Goal: Task Accomplishment & Management: Contribute content

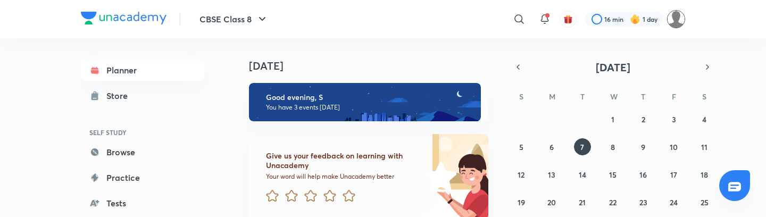
click at [679, 19] on img at bounding box center [676, 19] width 18 height 18
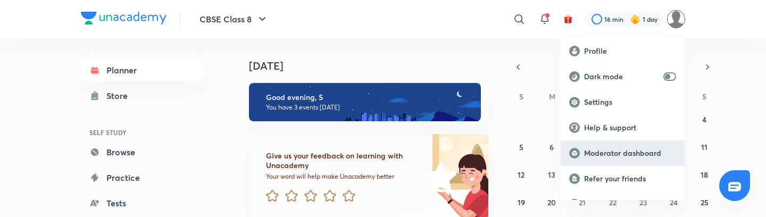
click at [626, 157] on p "Moderator dashboard" at bounding box center [630, 153] width 92 height 10
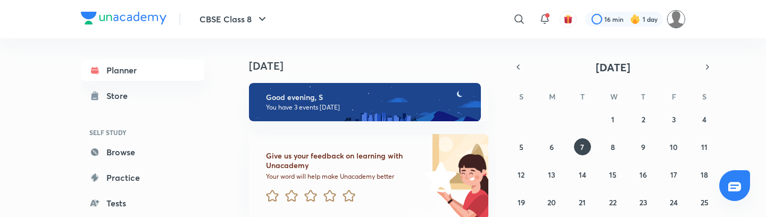
click at [675, 18] on img at bounding box center [676, 19] width 18 height 18
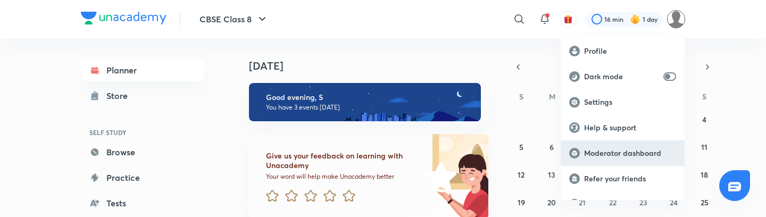
click at [613, 157] on p "Moderator dashboard" at bounding box center [630, 153] width 92 height 10
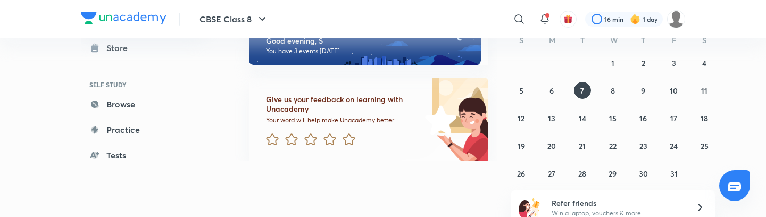
scroll to position [64, 0]
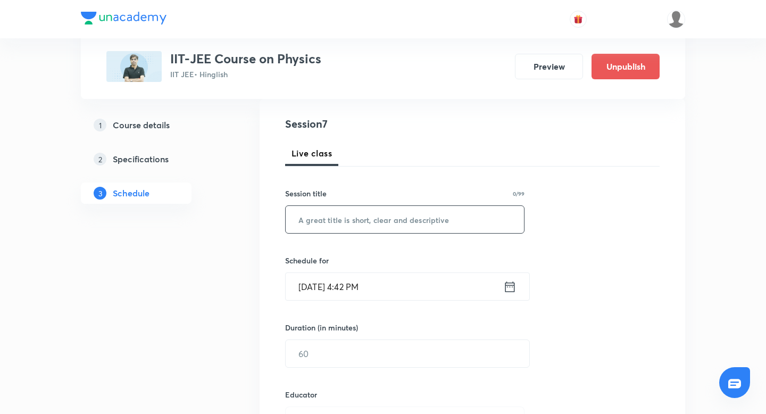
scroll to position [112, 0]
click at [392, 222] on input "text" at bounding box center [404, 221] width 238 height 27
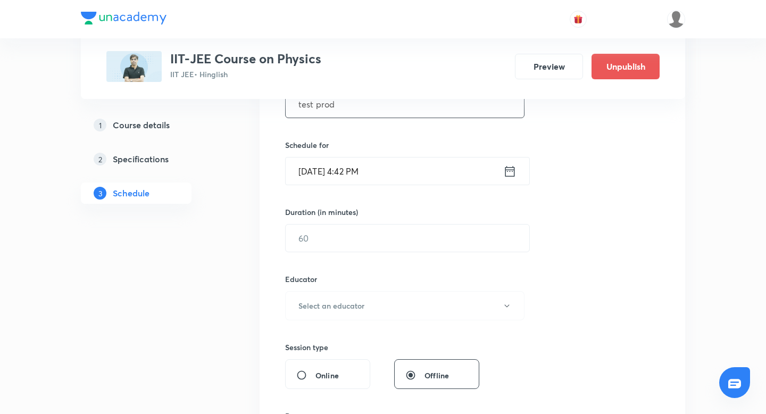
scroll to position [230, 0]
type input "test prod"
click at [508, 176] on icon at bounding box center [509, 170] width 13 height 15
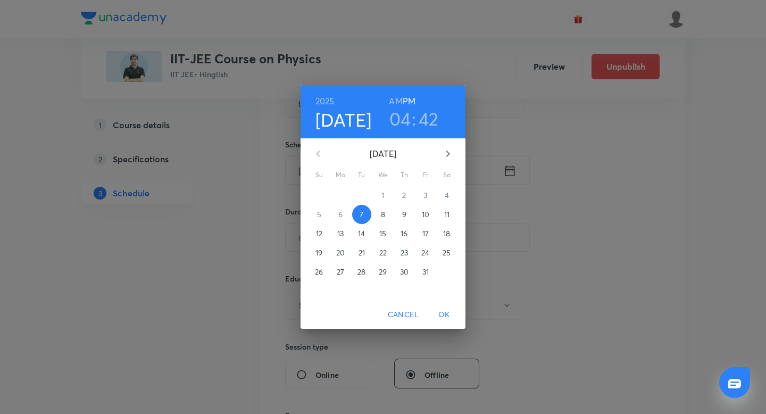
click at [402, 120] on h3 "04" at bounding box center [400, 118] width 22 height 22
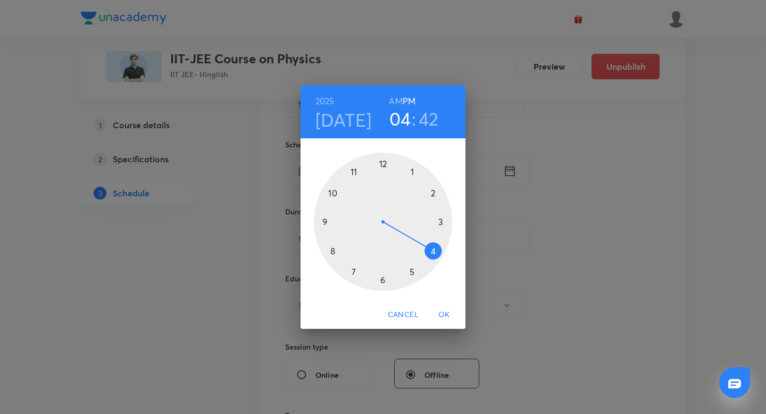
click at [410, 274] on div at bounding box center [383, 222] width 138 height 138
click at [435, 117] on h3 "42" at bounding box center [428, 118] width 20 height 22
click at [385, 163] on div at bounding box center [383, 222] width 138 height 138
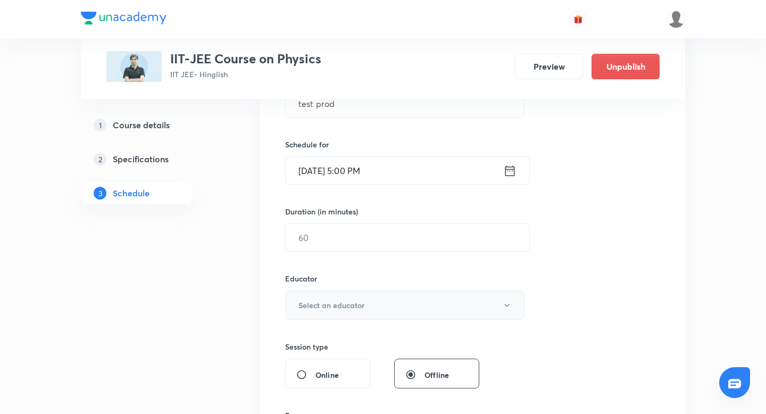
click at [364, 300] on button "Select an educator" at bounding box center [404, 304] width 239 height 29
click at [310, 377] on span "Megha Gor" at bounding box center [408, 378] width 233 height 11
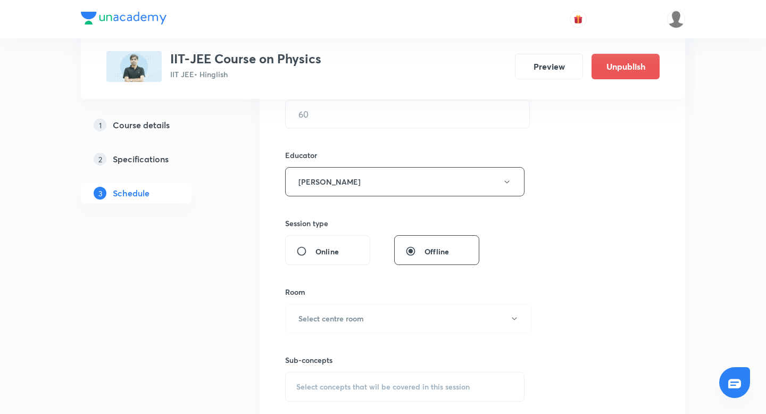
scroll to position [365, 0]
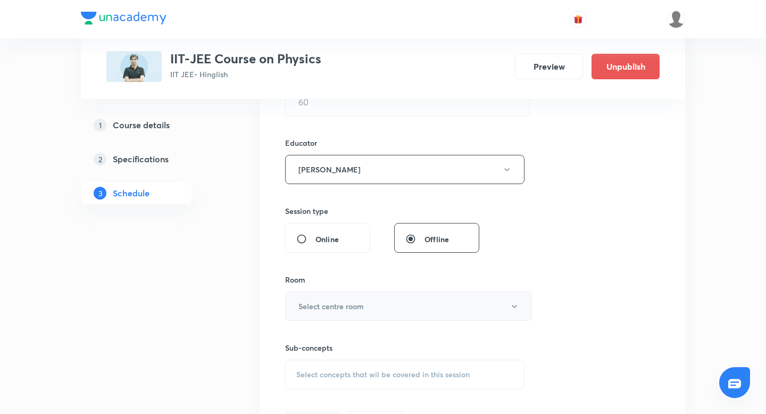
click at [337, 307] on h6 "Select centre room" at bounding box center [330, 305] width 65 height 11
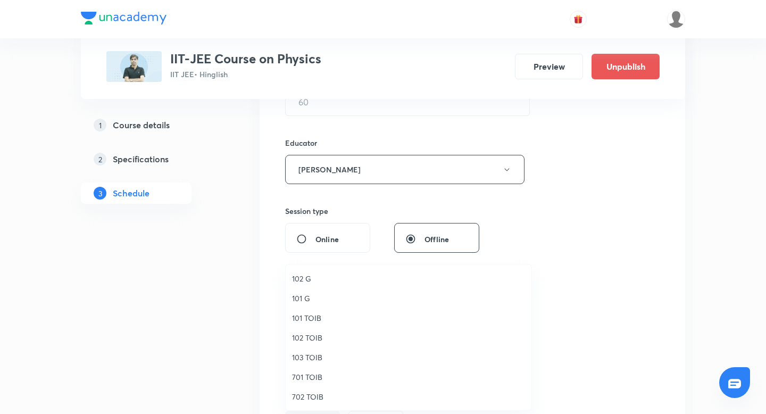
click at [337, 314] on span "101 TOIB" at bounding box center [408, 317] width 233 height 11
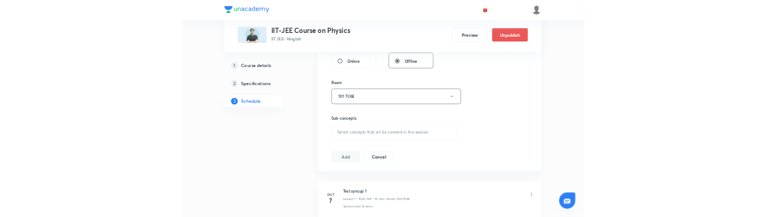
scroll to position [491, 0]
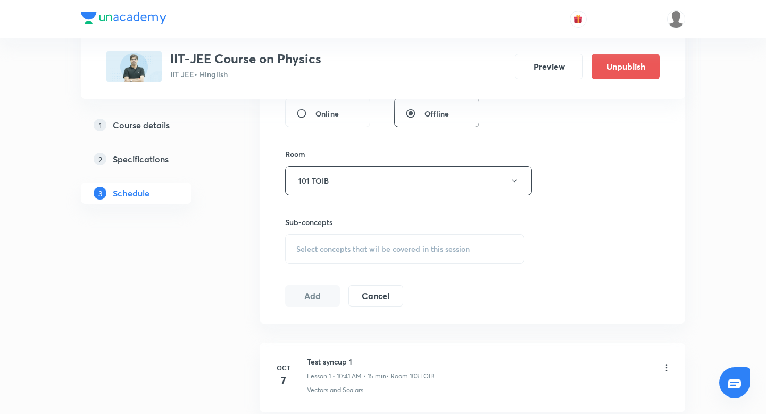
click at [396, 250] on span "Select concepts that wil be covered in this session" at bounding box center [382, 249] width 173 height 9
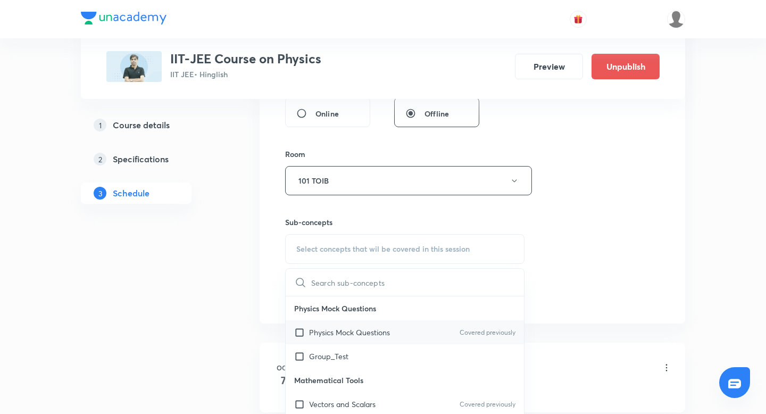
click at [298, 334] on input "checkbox" at bounding box center [301, 331] width 15 height 11
checkbox input "true"
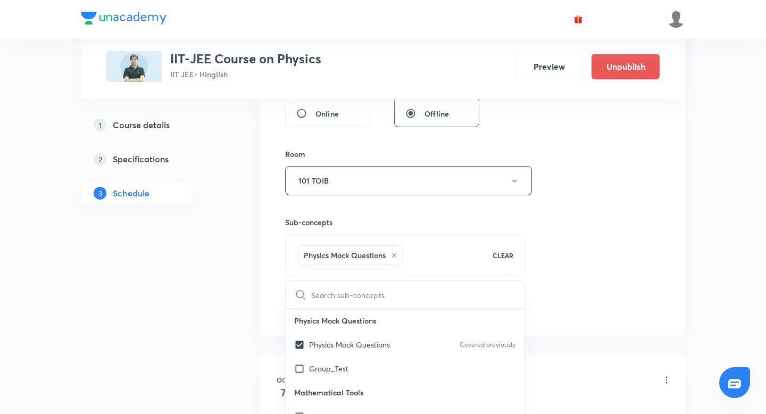
click at [258, 273] on div "Plus Courses IIT-JEE Course on Physics IIT JEE • Hinglish Preview Unpublish 1 C…" at bounding box center [383, 243] width 604 height 1348
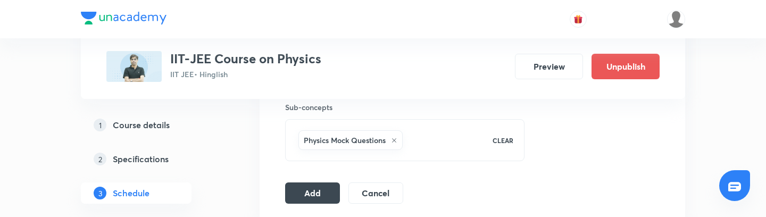
scroll to position [606, 0]
click at [309, 194] on button "Add" at bounding box center [312, 191] width 55 height 21
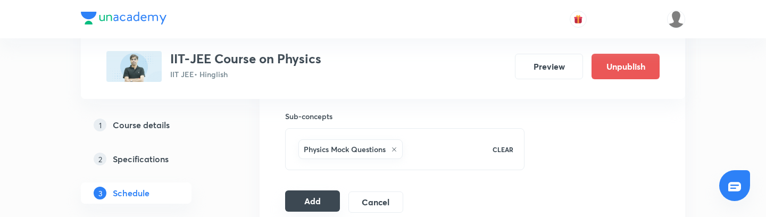
click at [314, 201] on button "Add" at bounding box center [312, 200] width 55 height 21
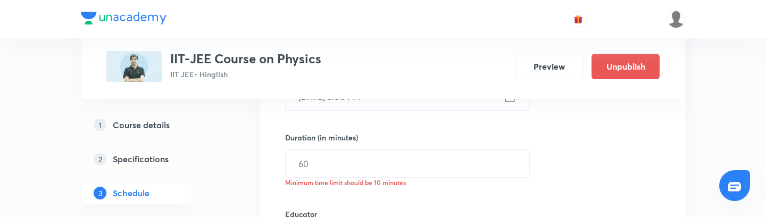
scroll to position [308, 0]
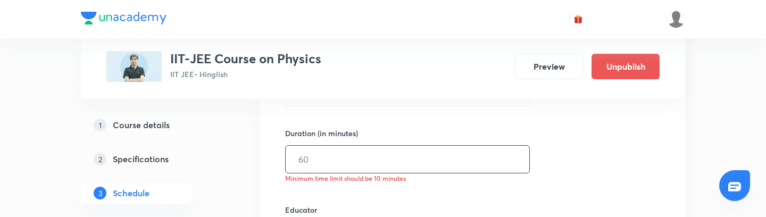
click at [314, 157] on input "text" at bounding box center [406, 159] width 243 height 27
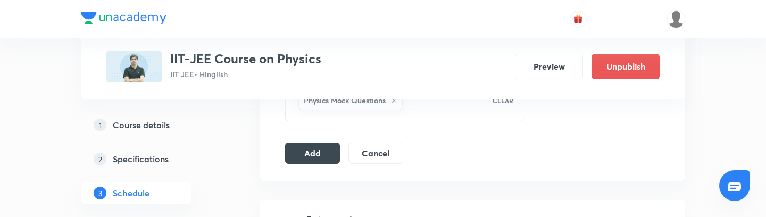
scroll to position [649, 0]
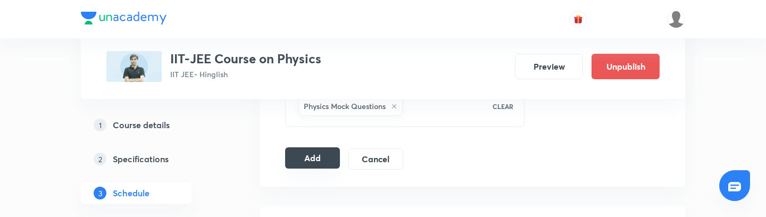
type input "15"
click at [313, 160] on button "Add" at bounding box center [312, 157] width 55 height 21
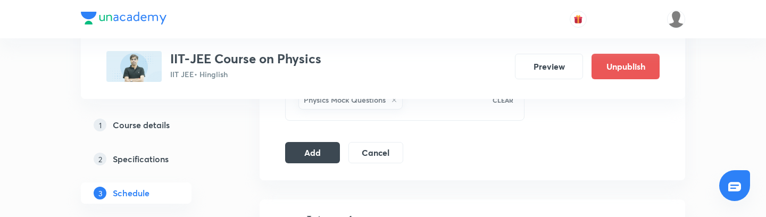
scroll to position [642, 0]
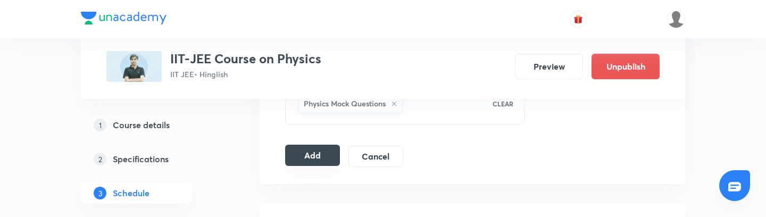
click at [311, 160] on button "Add" at bounding box center [312, 155] width 55 height 21
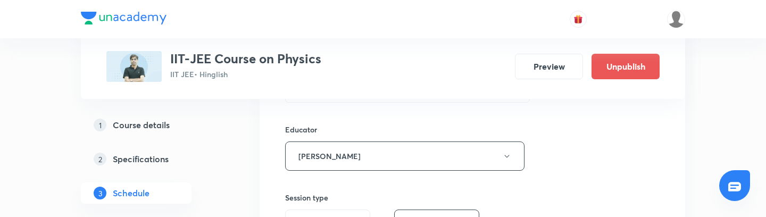
scroll to position [381, 0]
click at [474, 152] on button "[PERSON_NAME]" at bounding box center [404, 153] width 239 height 29
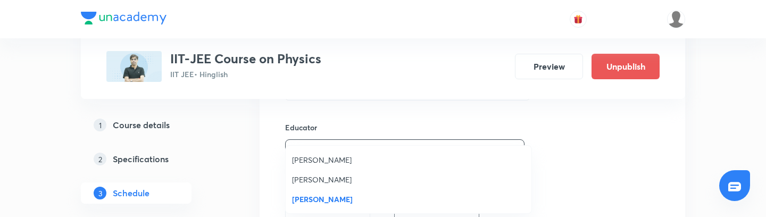
click at [367, 128] on div at bounding box center [383, 108] width 766 height 217
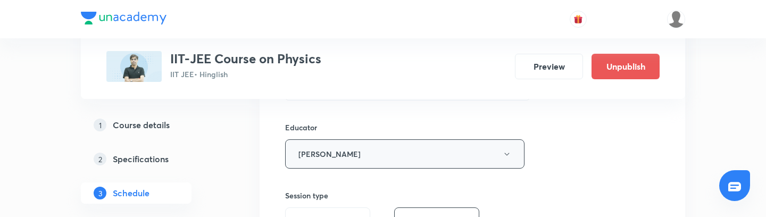
click at [399, 152] on button "[PERSON_NAME]" at bounding box center [404, 153] width 239 height 29
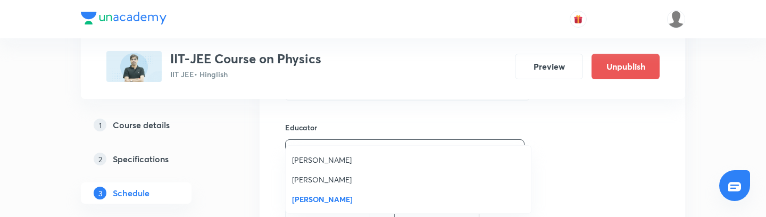
click at [412, 121] on div at bounding box center [383, 108] width 766 height 217
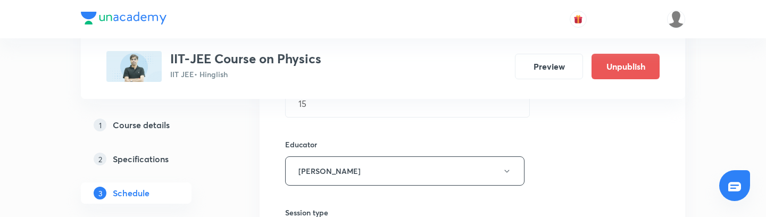
scroll to position [398, 0]
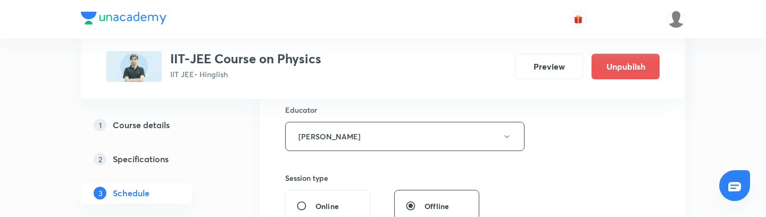
click at [161, 120] on h5 "Course details" at bounding box center [141, 125] width 57 height 13
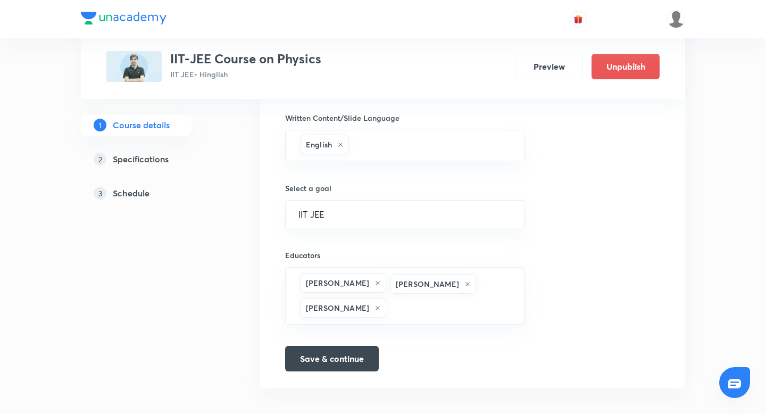
scroll to position [659, 0]
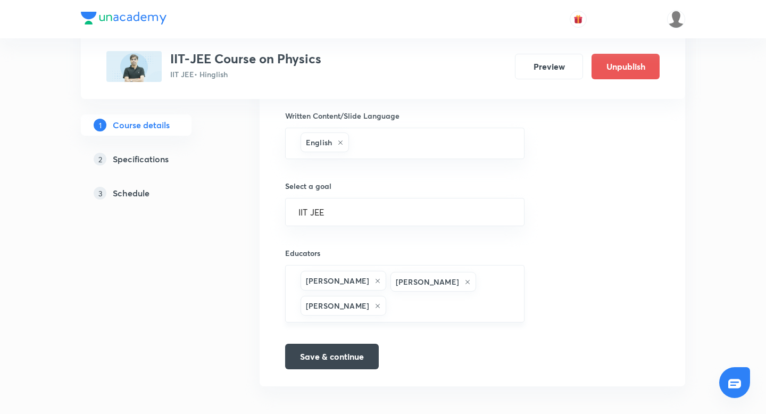
click at [465, 282] on icon at bounding box center [467, 282] width 4 height 4
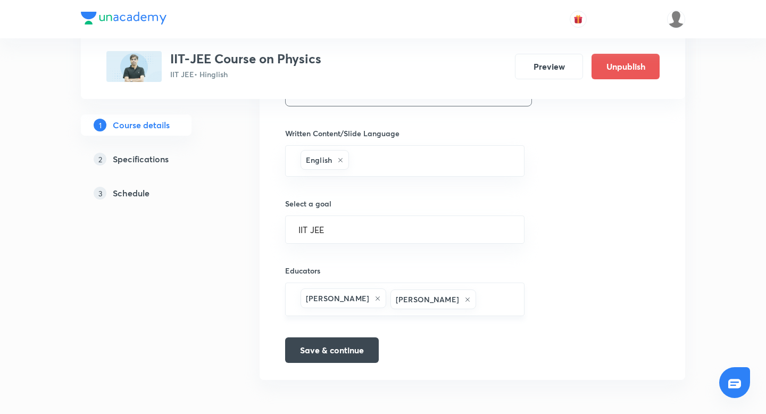
click at [464, 301] on icon at bounding box center [467, 299] width 6 height 6
click at [435, 301] on input "text" at bounding box center [449, 300] width 123 height 20
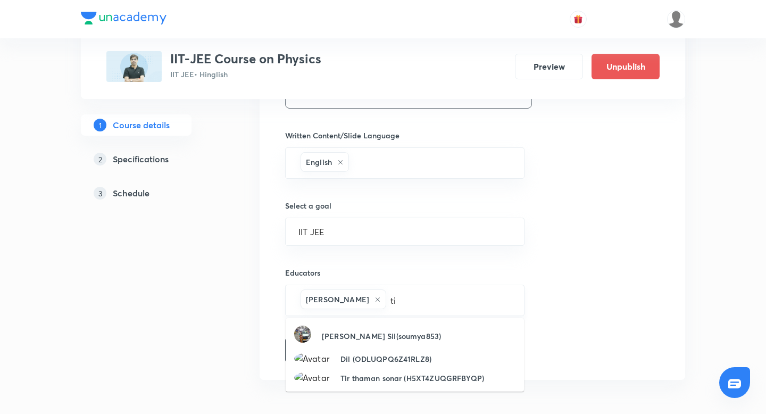
type input "t"
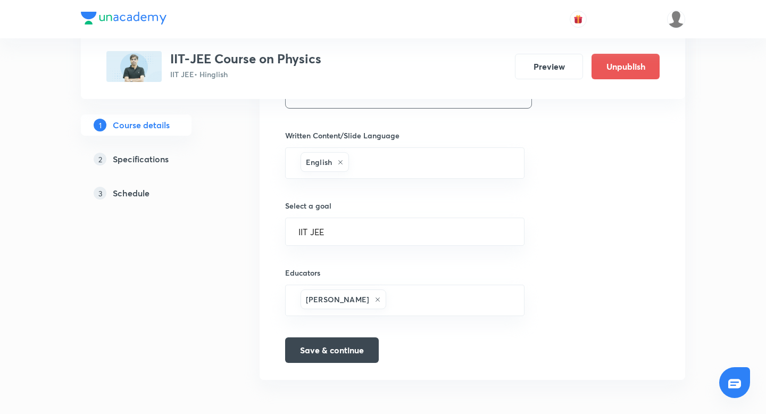
click at [136, 166] on link "2 Specifications" at bounding box center [153, 158] width 145 height 21
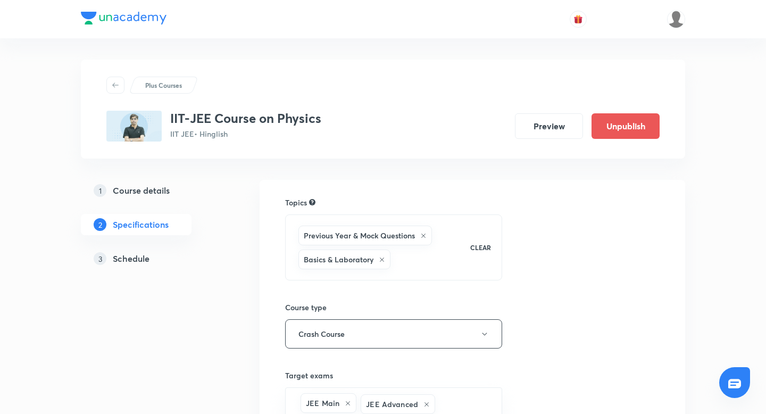
click at [149, 196] on h5 "Course details" at bounding box center [141, 190] width 57 height 13
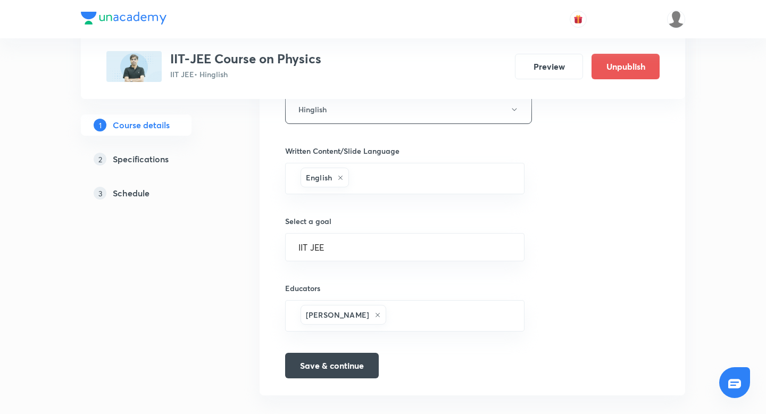
scroll to position [629, 0]
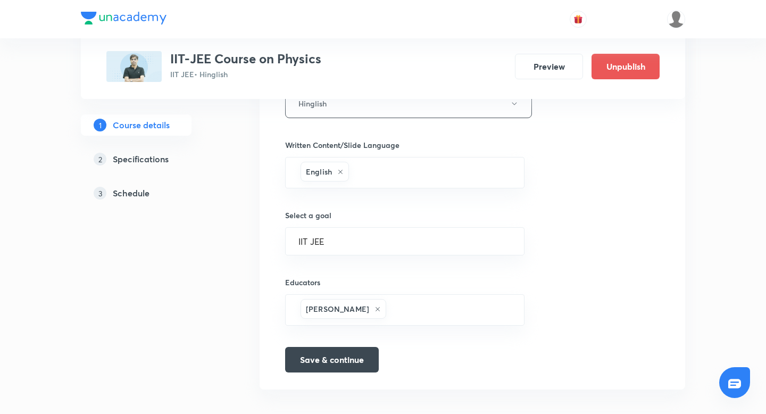
click at [138, 166] on link "2 Specifications" at bounding box center [153, 158] width 145 height 21
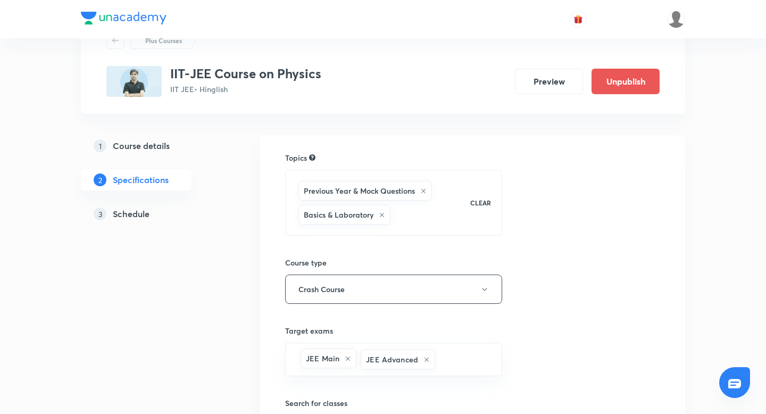
scroll to position [45, 0]
click at [129, 139] on h5 "Course details" at bounding box center [141, 145] width 57 height 13
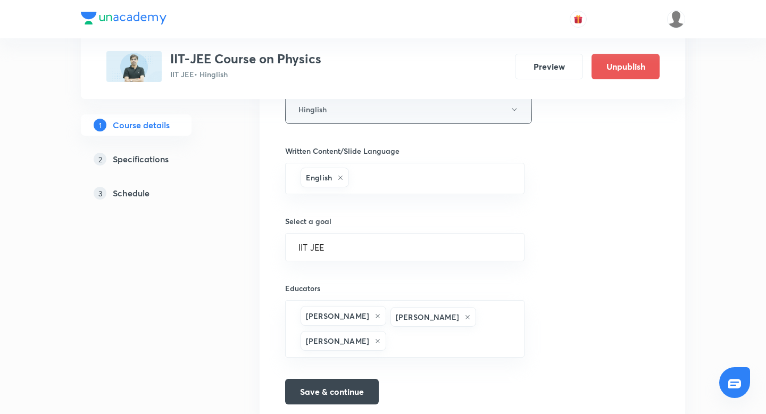
scroll to position [624, 0]
click at [135, 195] on h5 "Schedule" at bounding box center [131, 193] width 37 height 13
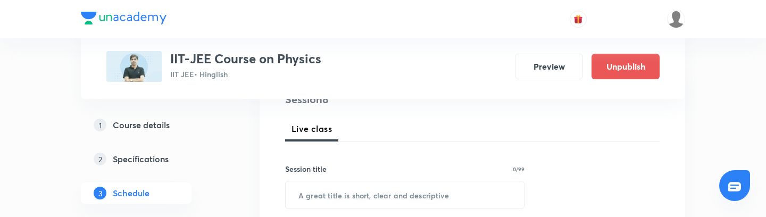
scroll to position [191, 0]
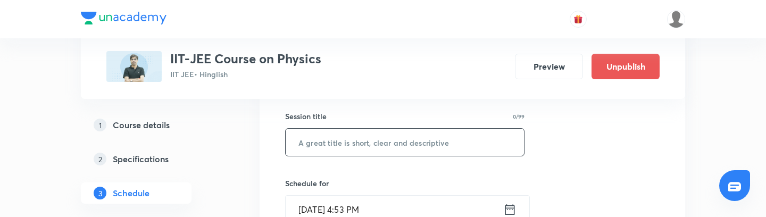
click at [330, 140] on input "text" at bounding box center [404, 142] width 238 height 27
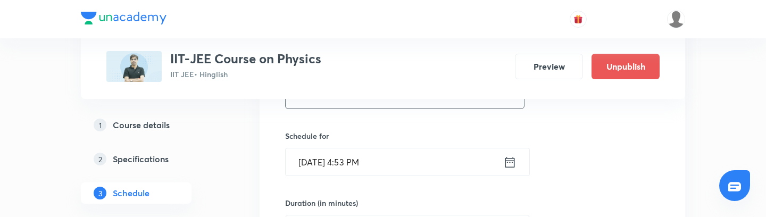
type input "class testttt"
click at [508, 165] on icon at bounding box center [509, 162] width 13 height 15
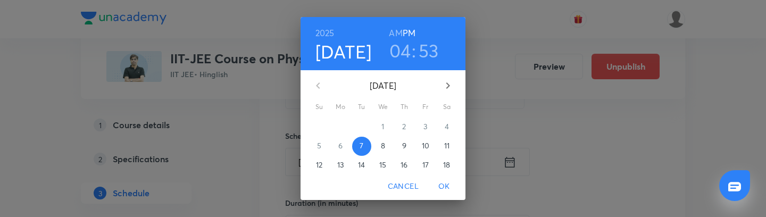
click at [401, 60] on h3 "04" at bounding box center [400, 50] width 22 height 22
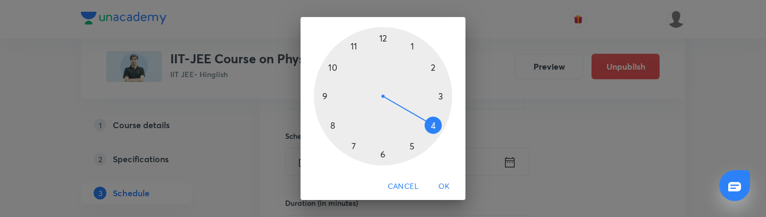
click at [411, 146] on div at bounding box center [383, 96] width 138 height 138
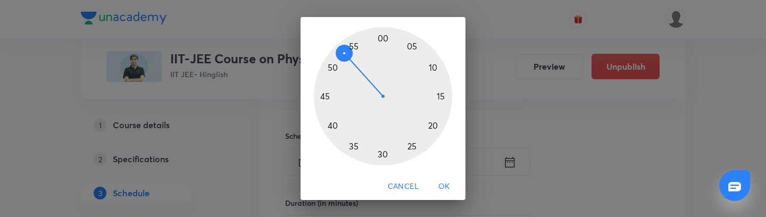
scroll to position [60, 0]
click at [399, 39] on div at bounding box center [383, 93] width 138 height 138
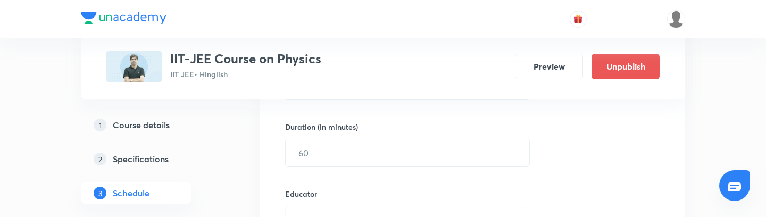
scroll to position [326, 0]
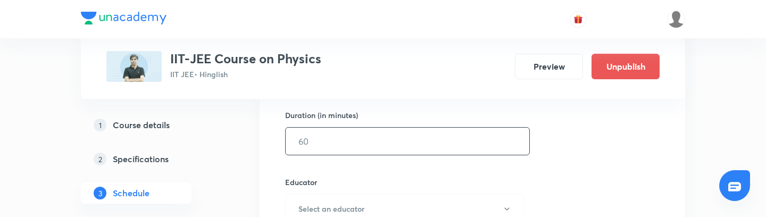
click at [397, 146] on input "text" at bounding box center [406, 141] width 243 height 27
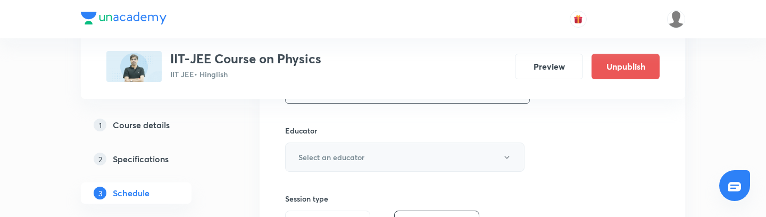
scroll to position [379, 0]
type input "15"
click at [366, 155] on button "Select an educator" at bounding box center [404, 155] width 239 height 29
click at [323, 193] on li "Megha Gor" at bounding box center [408, 199] width 246 height 20
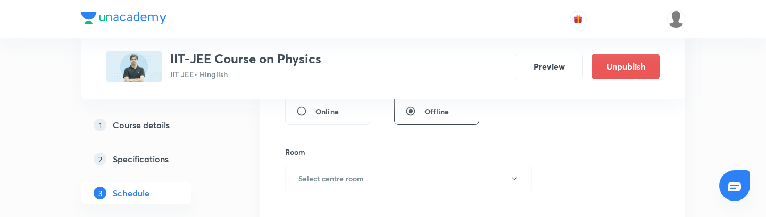
scroll to position [498, 0]
click at [324, 178] on h6 "Select centre room" at bounding box center [330, 173] width 65 height 11
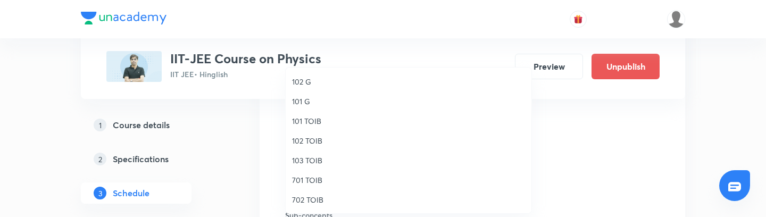
click at [324, 197] on span "702 TOIB" at bounding box center [408, 199] width 233 height 11
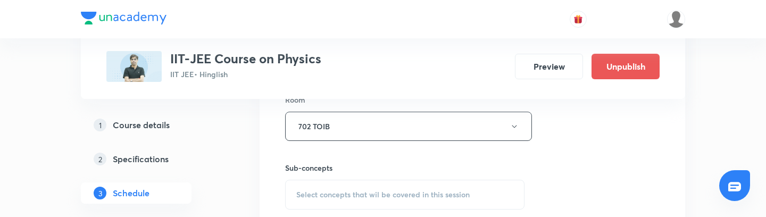
scroll to position [555, 0]
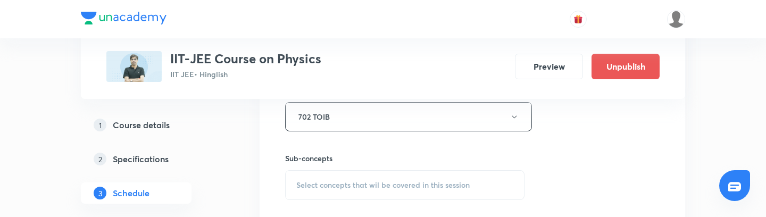
click at [326, 195] on div "Select concepts that wil be covered in this session" at bounding box center [404, 185] width 239 height 30
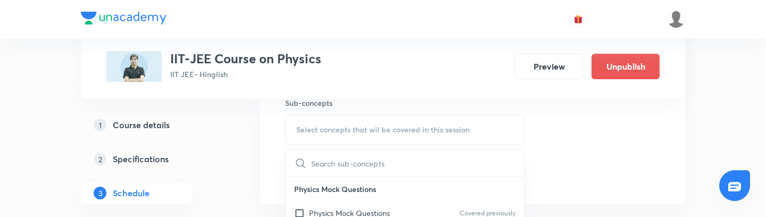
scroll to position [628, 0]
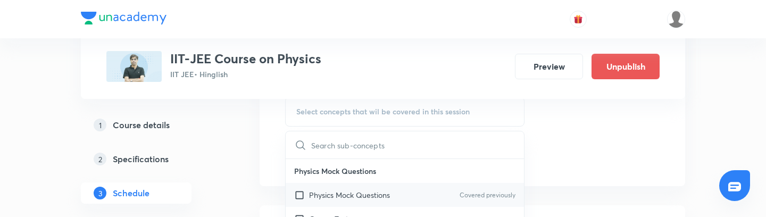
click at [300, 197] on input "checkbox" at bounding box center [301, 194] width 15 height 11
checkbox input "true"
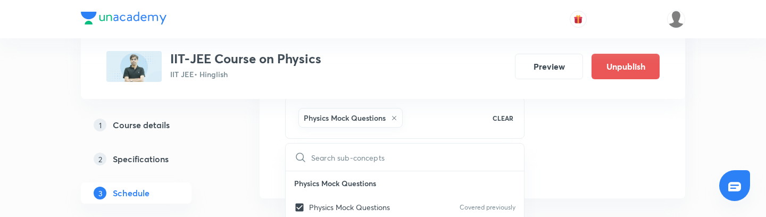
click at [251, 160] on div "Plus Courses IIT-JEE Course on Physics IIT JEE • Hinglish Preview Unpublish 1 C…" at bounding box center [383, 147] width 604 height 1431
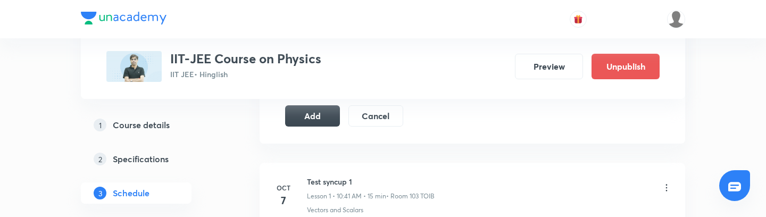
scroll to position [679, 0]
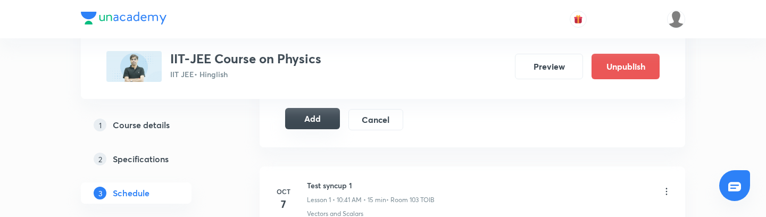
click at [316, 117] on button "Add" at bounding box center [312, 118] width 55 height 21
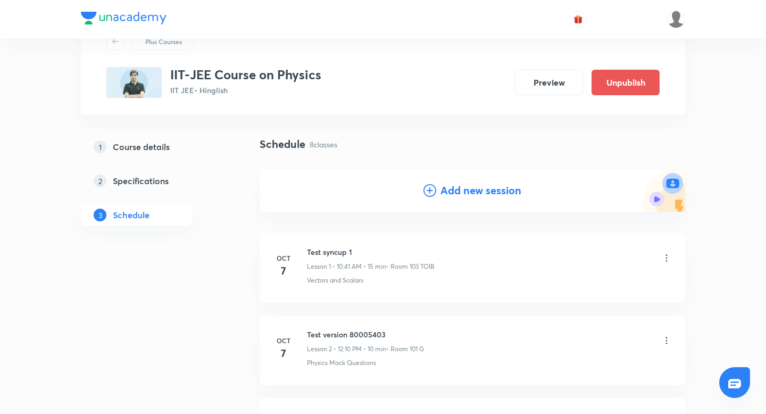
scroll to position [0, 0]
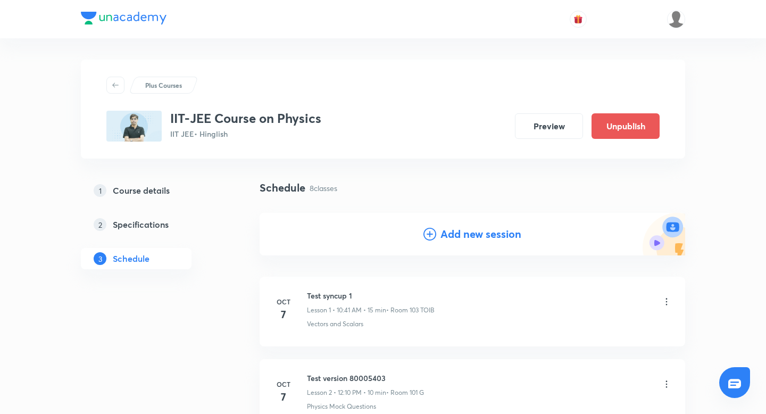
click at [149, 188] on h5 "Course details" at bounding box center [141, 190] width 57 height 13
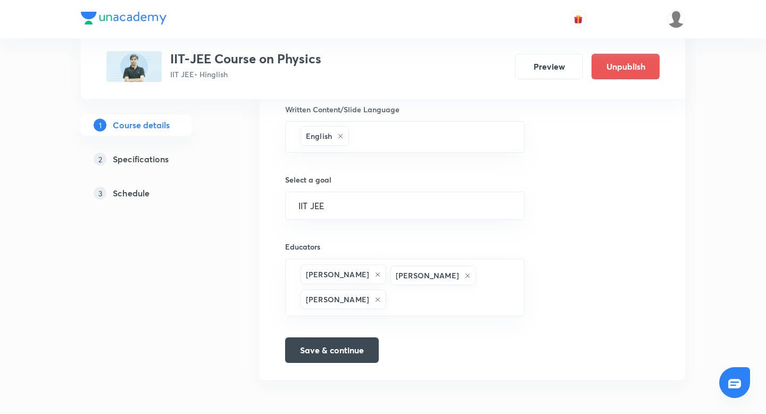
scroll to position [664, 0]
click at [135, 197] on h5 "Schedule" at bounding box center [131, 193] width 37 height 13
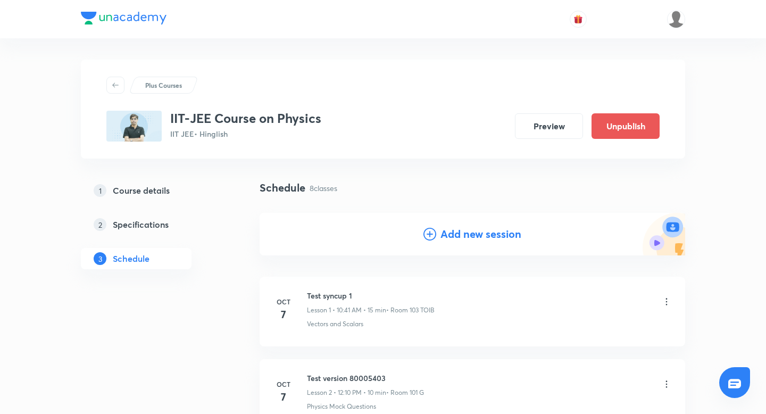
click at [154, 217] on link "2 Specifications" at bounding box center [153, 224] width 145 height 21
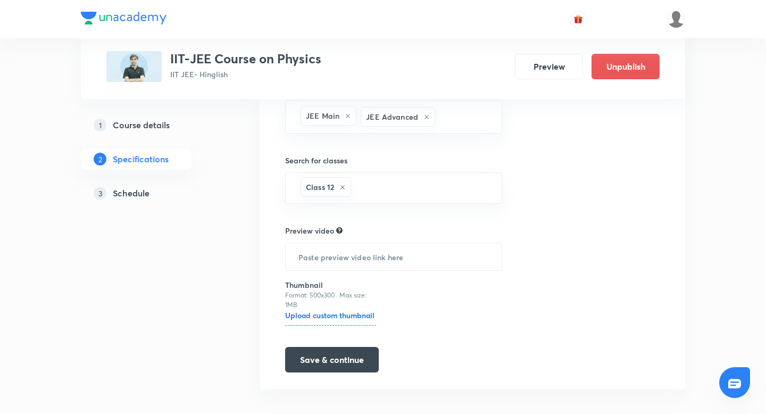
scroll to position [297, 0]
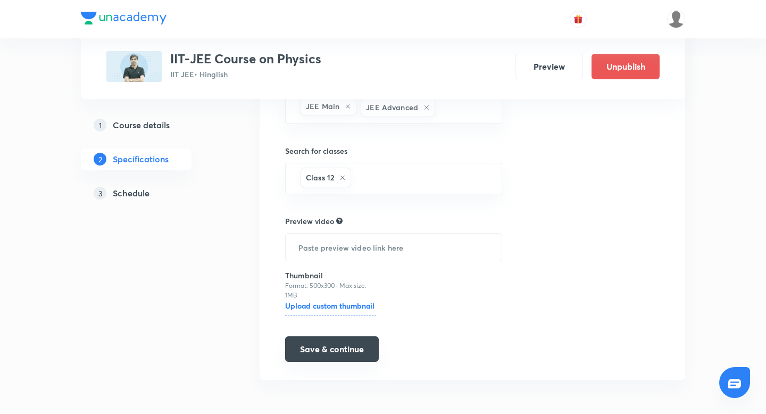
click at [316, 346] on button "Save & continue" at bounding box center [332, 349] width 94 height 26
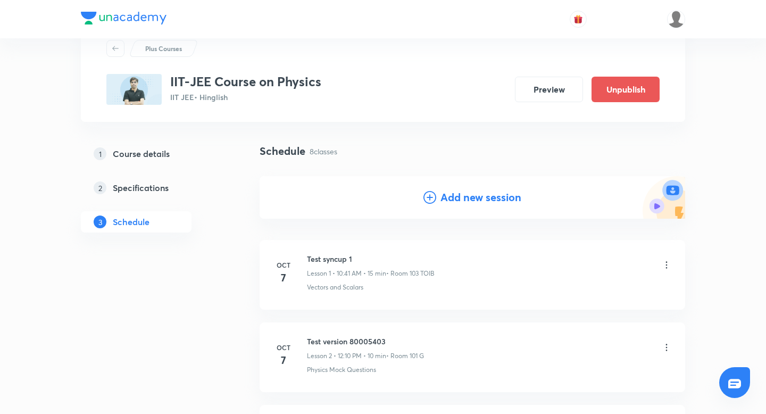
scroll to position [46, 0]
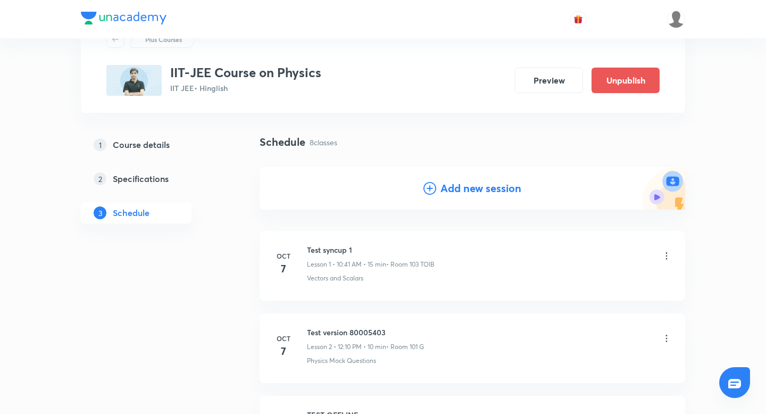
click at [492, 187] on h4 "Add new session" at bounding box center [480, 188] width 81 height 16
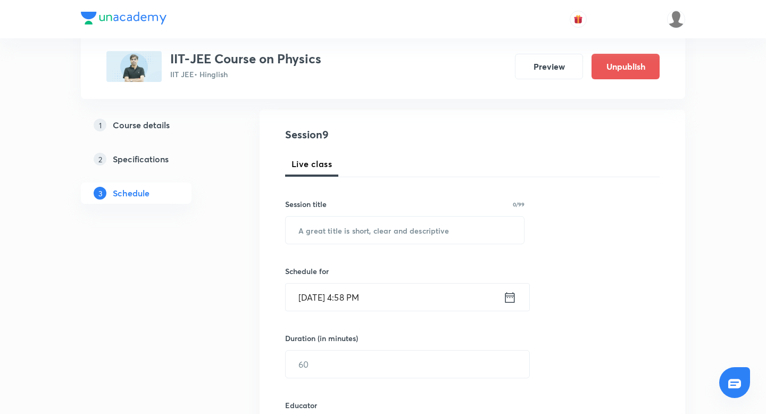
scroll to position [104, 0]
click at [332, 242] on input "text" at bounding box center [404, 228] width 238 height 27
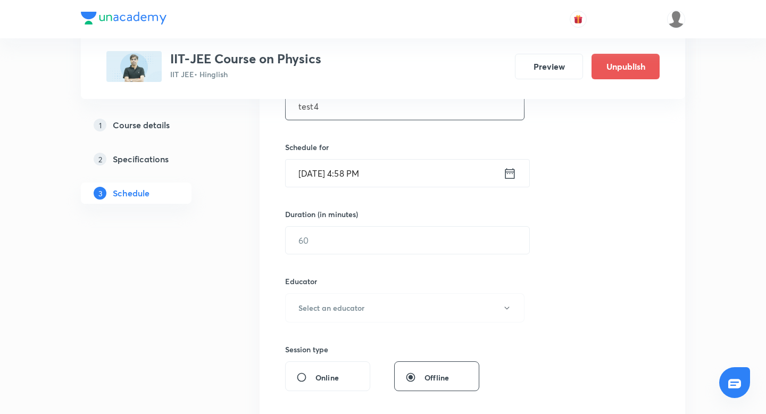
scroll to position [226, 0]
type input "test4"
click at [509, 175] on icon at bounding box center [509, 173] width 13 height 15
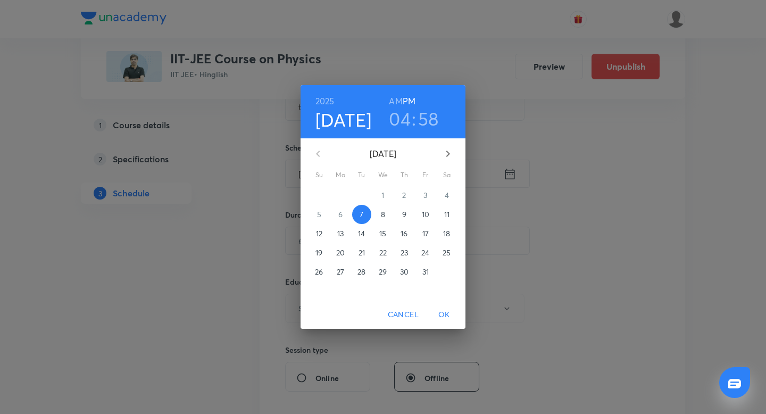
click at [411, 121] on h3 ":" at bounding box center [413, 118] width 4 height 22
click at [403, 121] on h3 "04" at bounding box center [400, 118] width 22 height 22
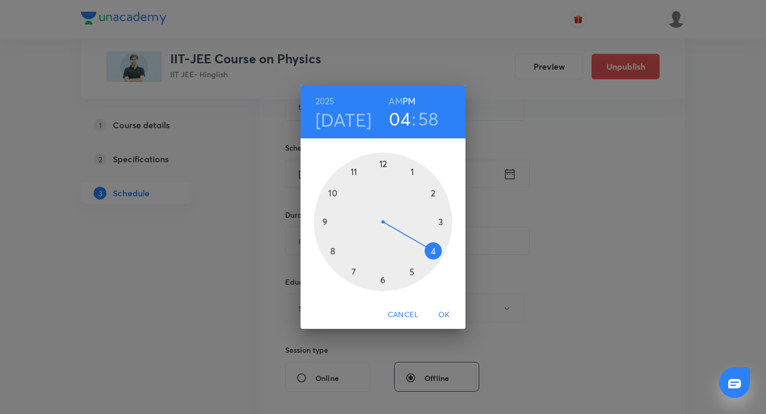
click at [408, 271] on div at bounding box center [383, 222] width 138 height 138
click at [434, 195] on div at bounding box center [383, 222] width 138 height 138
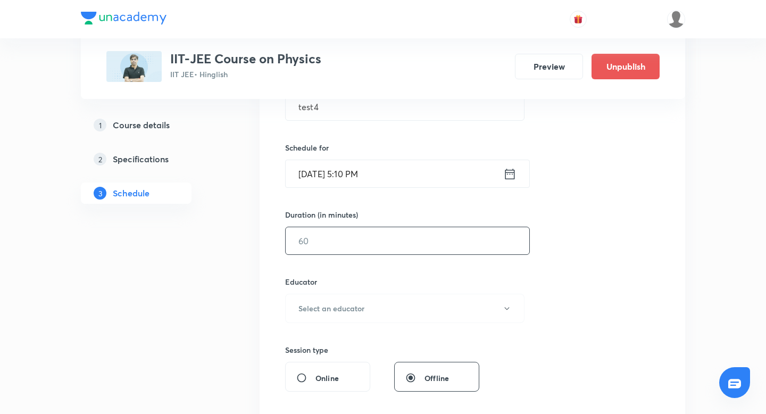
click at [343, 244] on input "text" at bounding box center [406, 240] width 243 height 27
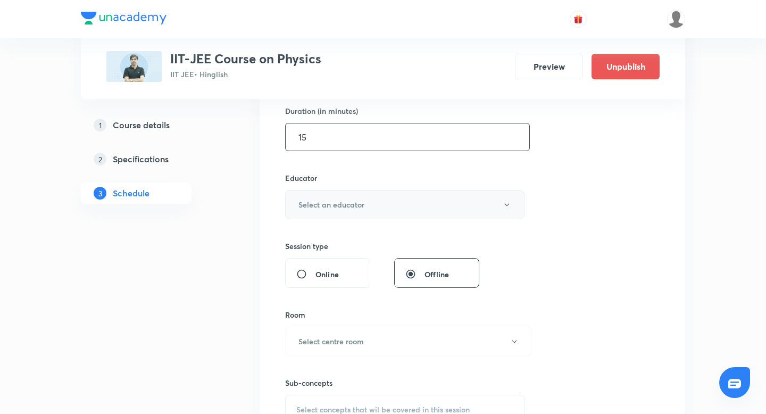
scroll to position [332, 0]
type input "15"
click at [340, 204] on h6 "Select an educator" at bounding box center [331, 202] width 66 height 11
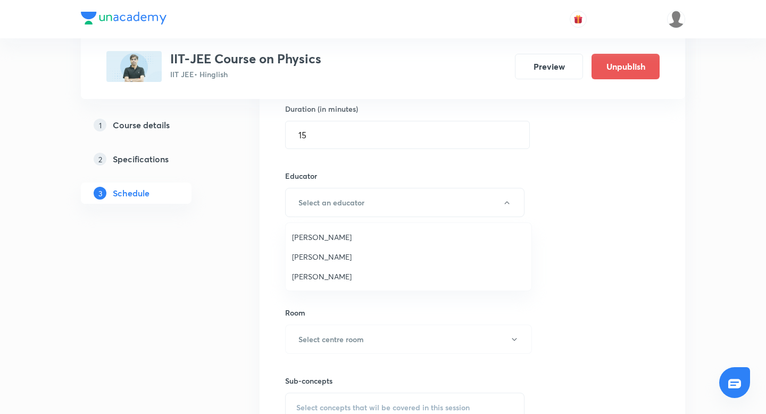
click at [330, 239] on span "Chayan Mehta" at bounding box center [408, 236] width 233 height 11
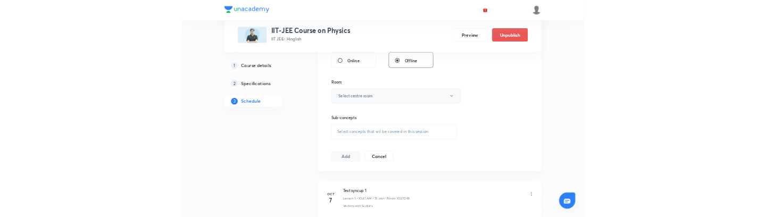
scroll to position [490, 0]
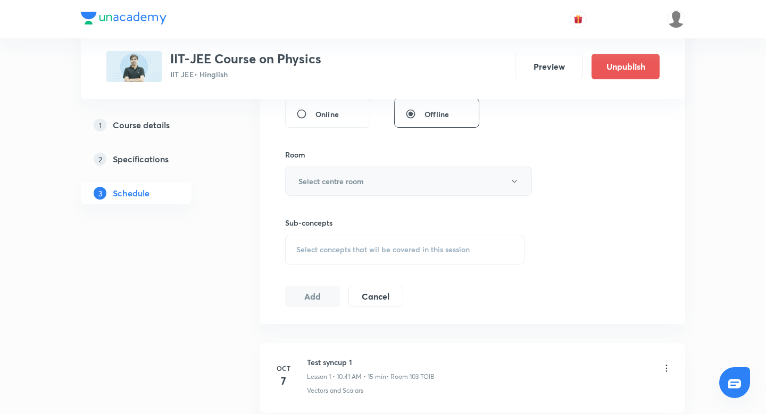
click at [367, 172] on button "Select centre room" at bounding box center [408, 180] width 247 height 29
click at [363, 224] on li "102 G" at bounding box center [408, 216] width 246 height 20
click at [360, 255] on div "Select concepts that wil be covered in this session" at bounding box center [404, 249] width 239 height 30
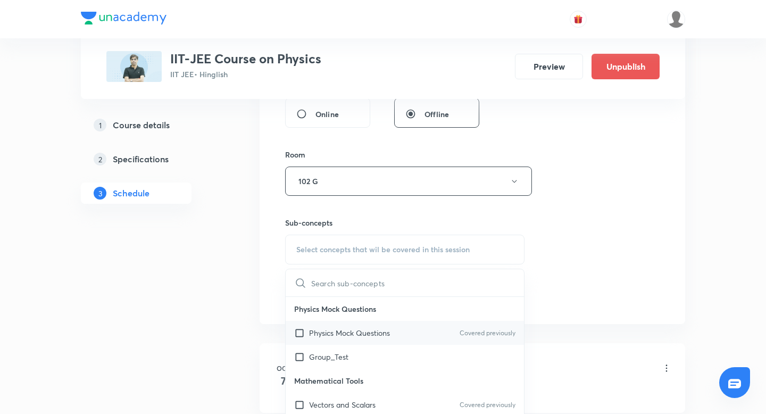
click at [297, 333] on input "checkbox" at bounding box center [301, 332] width 15 height 11
checkbox input "true"
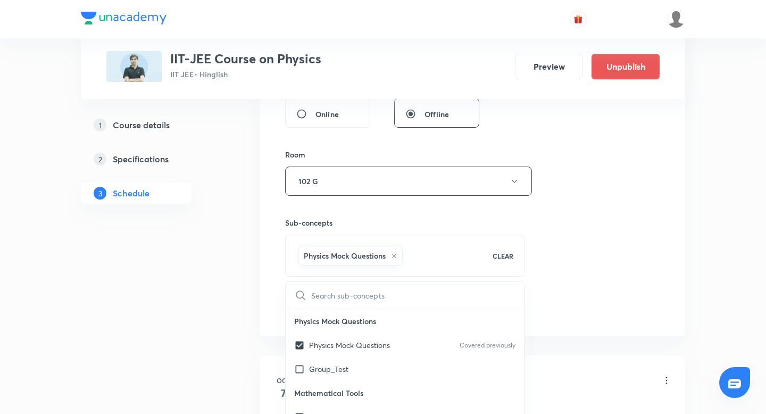
click at [259, 285] on div "Session 9 Live class Session title 5/99 test4 ​ Schedule for Oct 7, 2025, 5:10 …" at bounding box center [471, 29] width 425 height 614
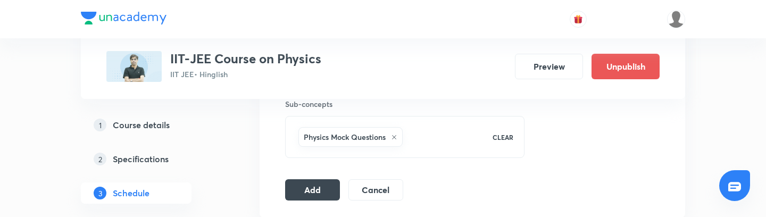
scroll to position [610, 0]
click at [312, 189] on button "Add" at bounding box center [312, 187] width 55 height 21
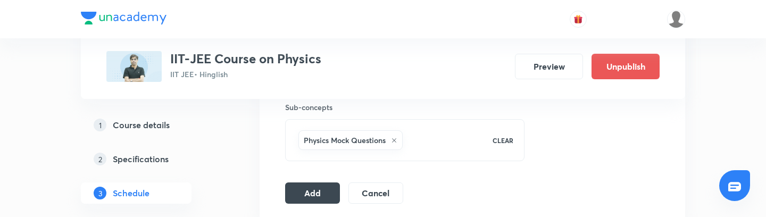
scroll to position [618, 0]
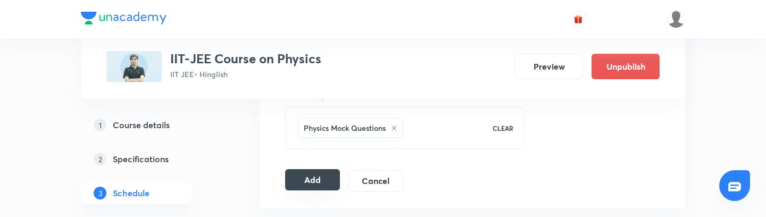
click at [322, 179] on button "Add" at bounding box center [312, 179] width 55 height 21
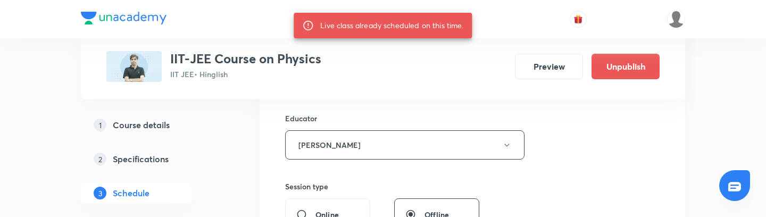
scroll to position [384, 0]
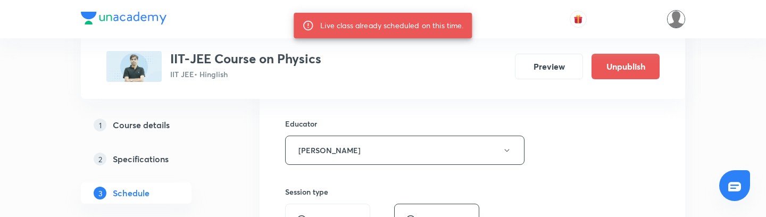
click at [674, 17] on img at bounding box center [676, 19] width 18 height 18
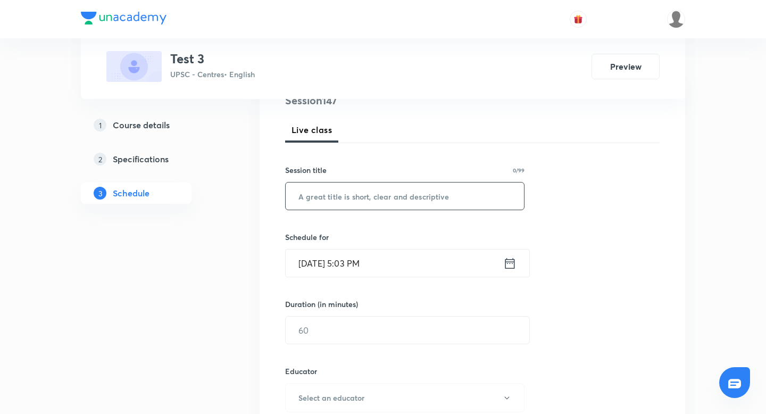
click at [352, 205] on input "text" at bounding box center [404, 195] width 238 height 27
type input "test5"
click at [513, 263] on icon at bounding box center [509, 263] width 13 height 15
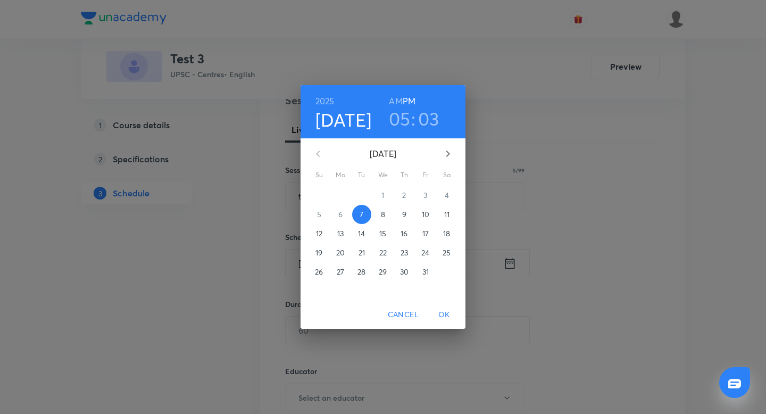
click at [426, 114] on h3 "03" at bounding box center [428, 118] width 21 height 22
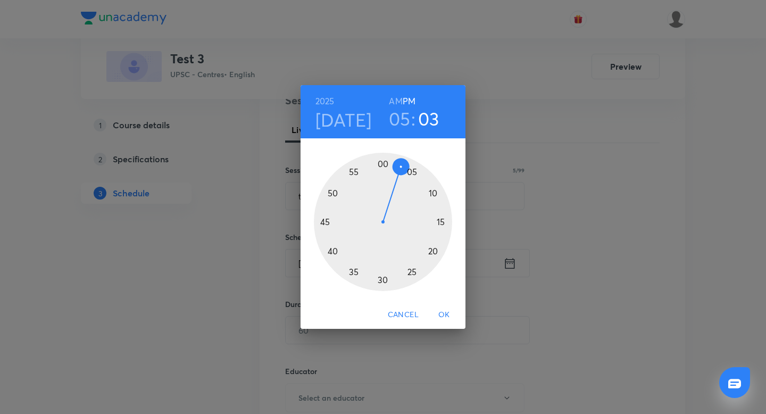
click at [435, 198] on div at bounding box center [383, 222] width 138 height 138
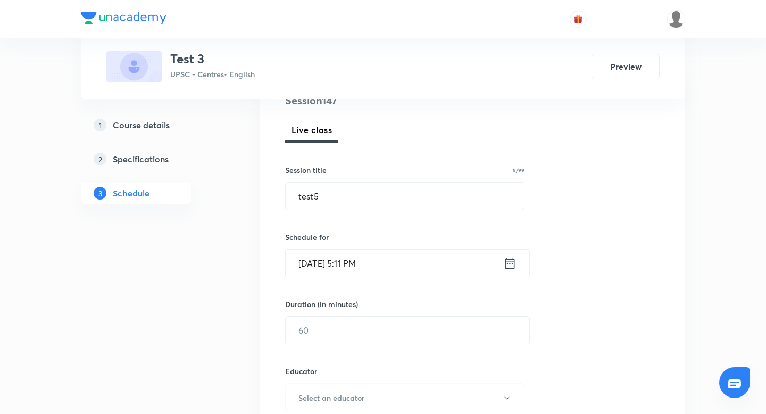
click at [515, 262] on icon at bounding box center [509, 263] width 13 height 15
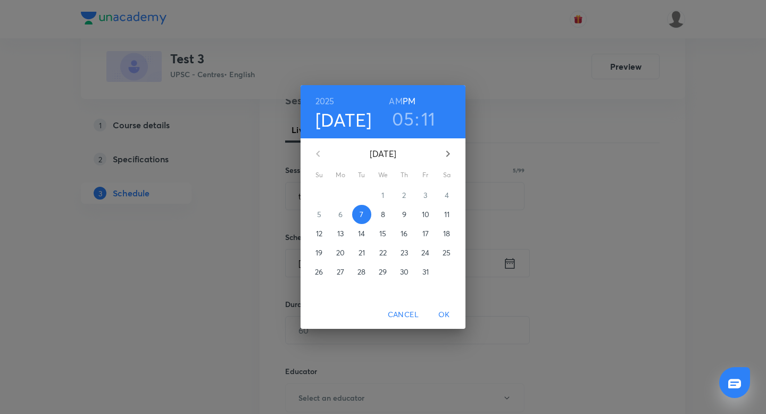
click at [434, 117] on h3 "11" at bounding box center [428, 118] width 14 height 22
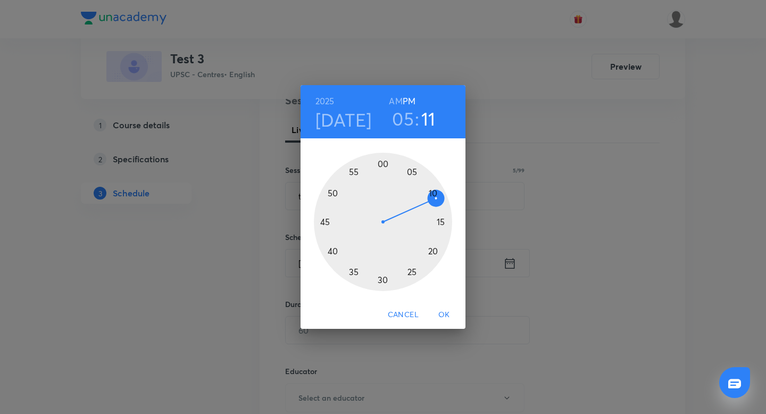
click at [438, 207] on div at bounding box center [383, 222] width 138 height 138
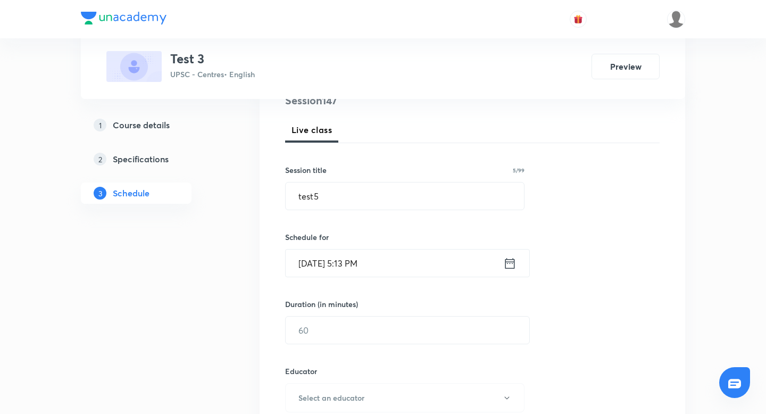
click at [509, 262] on icon at bounding box center [509, 263] width 13 height 15
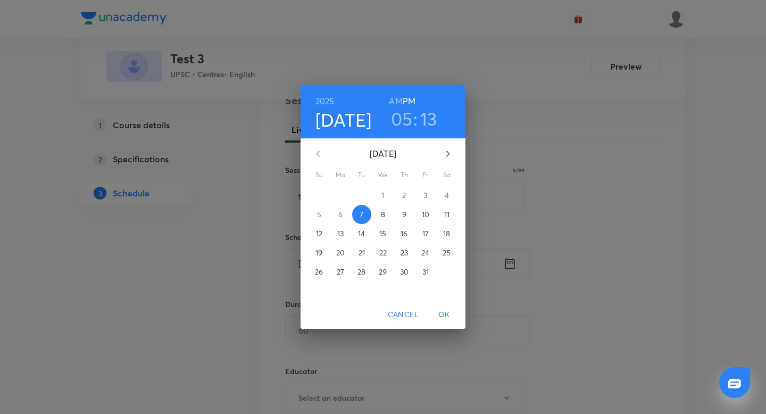
click at [430, 112] on h3 "13" at bounding box center [428, 118] width 17 height 22
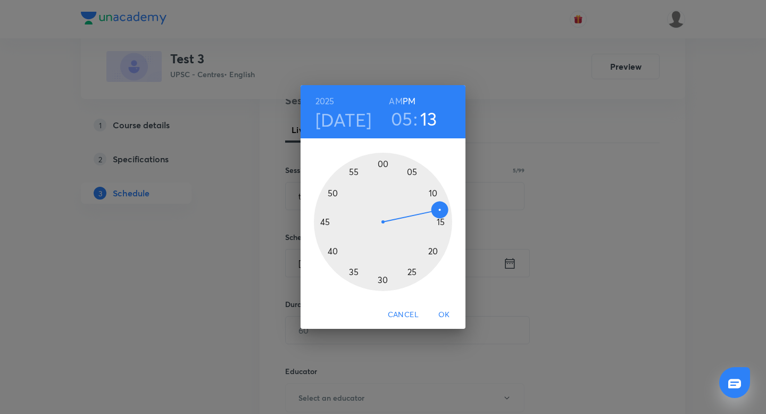
click at [442, 220] on div at bounding box center [383, 222] width 138 height 138
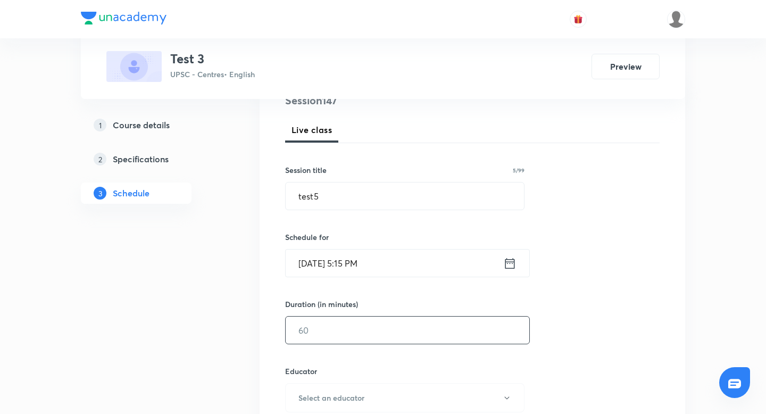
click at [326, 335] on input "text" at bounding box center [406, 329] width 243 height 27
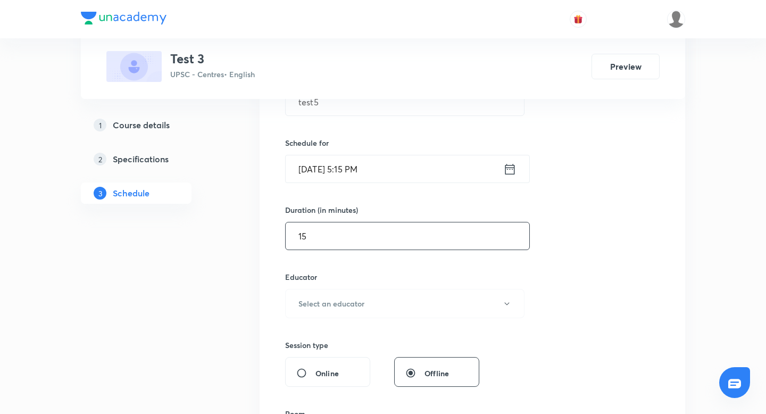
scroll to position [238, 0]
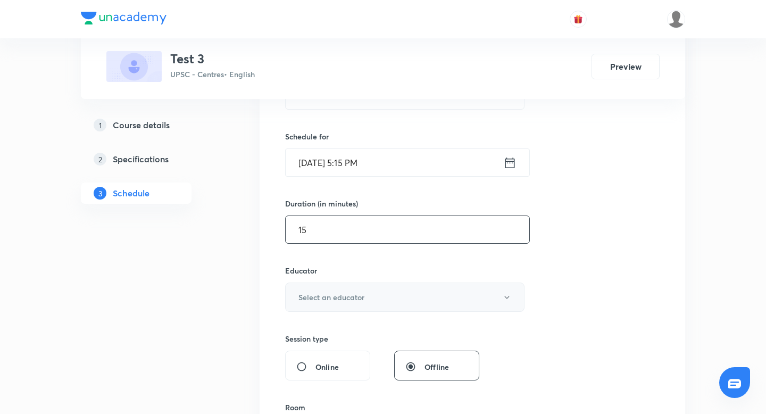
type input "15"
click at [328, 296] on h6 "Select an educator" at bounding box center [331, 296] width 66 height 11
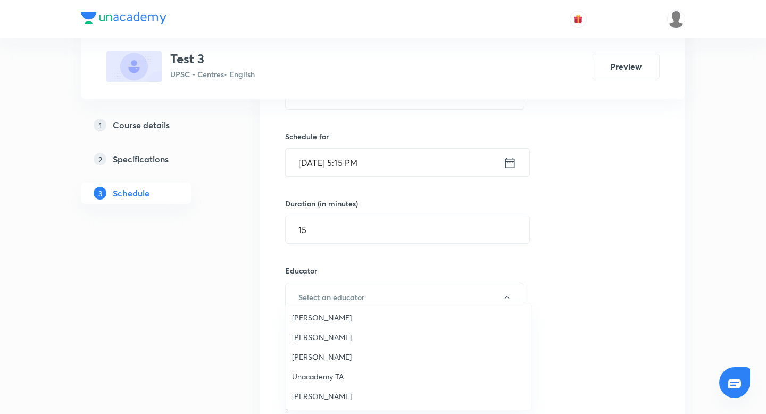
click at [313, 389] on li "Megha Gor" at bounding box center [408, 396] width 246 height 20
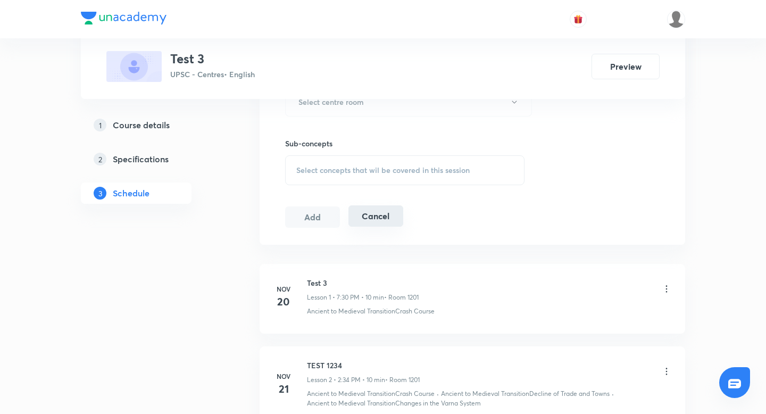
scroll to position [506, 0]
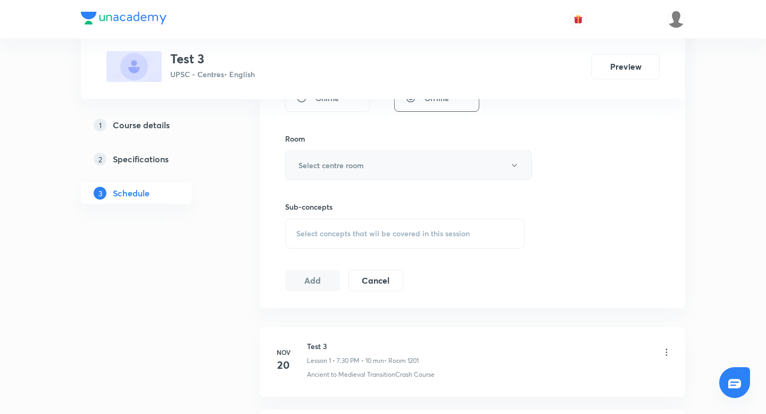
click at [341, 157] on button "Select centre room" at bounding box center [408, 164] width 247 height 29
click at [337, 209] on li "1202" at bounding box center [408, 219] width 246 height 20
click at [334, 236] on span "Select concepts that wil be covered in this session" at bounding box center [382, 233] width 173 height 9
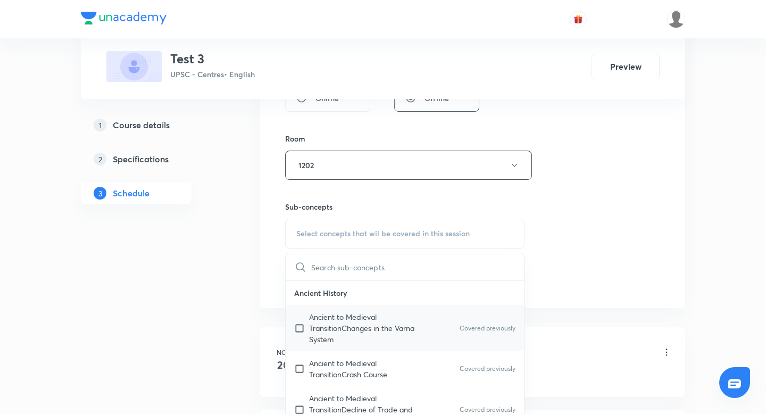
click at [305, 331] on input "checkbox" at bounding box center [301, 327] width 15 height 33
checkbox input "true"
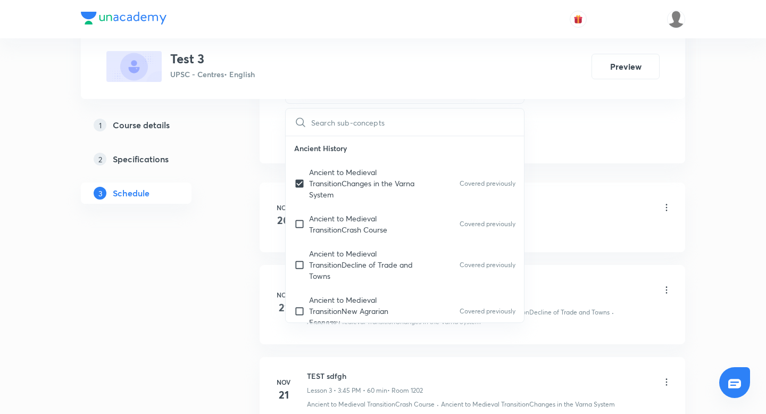
scroll to position [675, 0]
click at [557, 187] on li "Nov 20 Test 3 Lesson 1 • 7:30 PM • 10 min • Room 1201 Ancient to Medieval Trans…" at bounding box center [471, 216] width 425 height 70
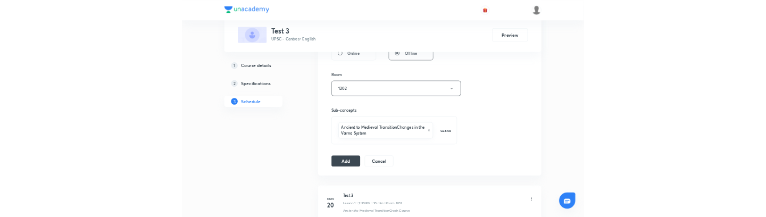
scroll to position [537, 0]
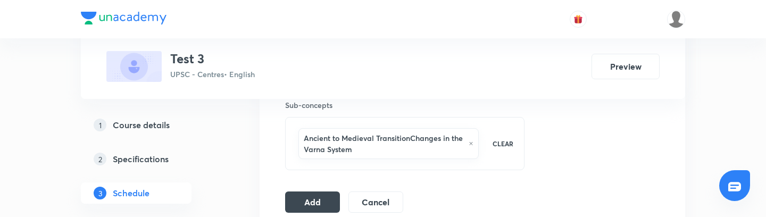
scroll to position [608, 0]
click at [306, 206] on button "Add" at bounding box center [312, 200] width 55 height 21
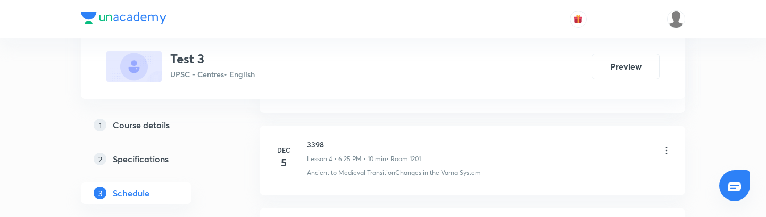
scroll to position [422, 0]
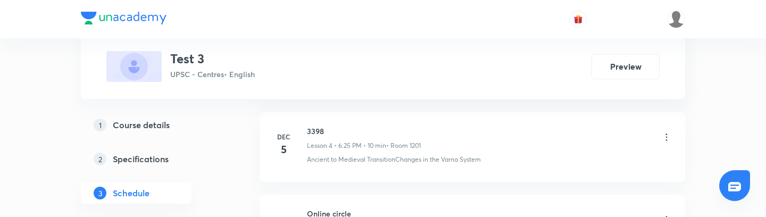
click at [145, 191] on h5 "Schedule" at bounding box center [131, 193] width 37 height 13
click at [145, 169] on link "2 Specifications" at bounding box center [153, 158] width 145 height 21
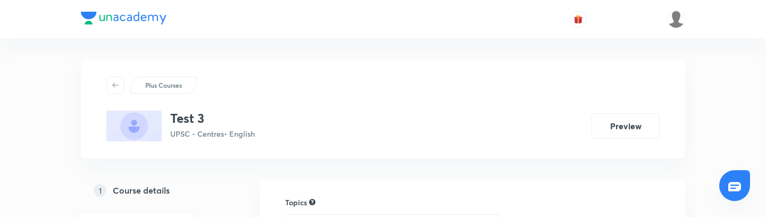
click at [142, 188] on h5 "Course details" at bounding box center [141, 190] width 57 height 13
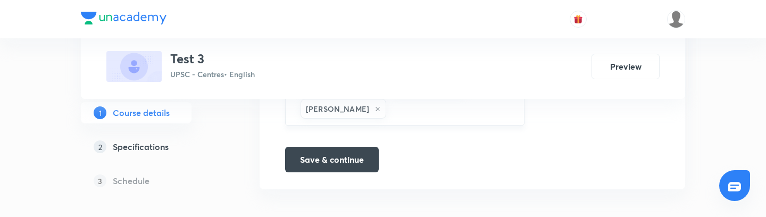
scroll to position [886, 0]
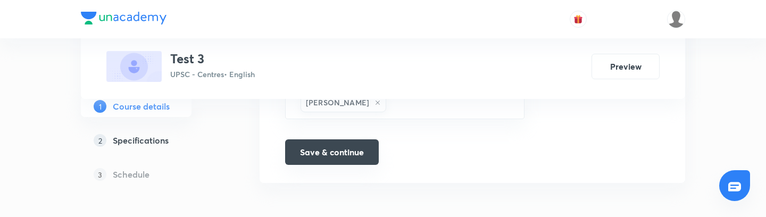
click at [342, 152] on button "Save & continue" at bounding box center [332, 152] width 94 height 26
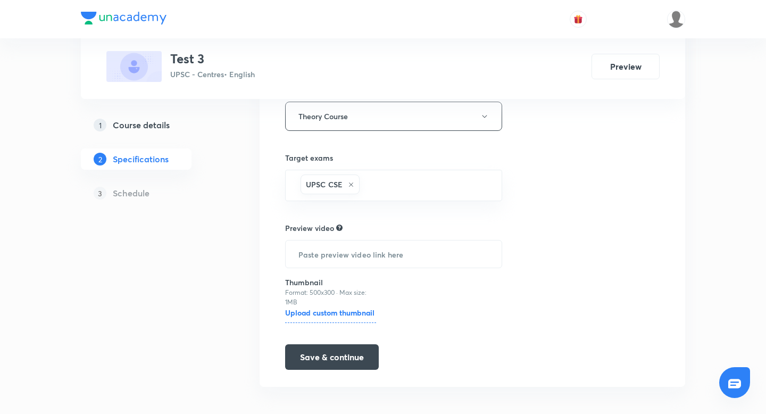
scroll to position [200, 0]
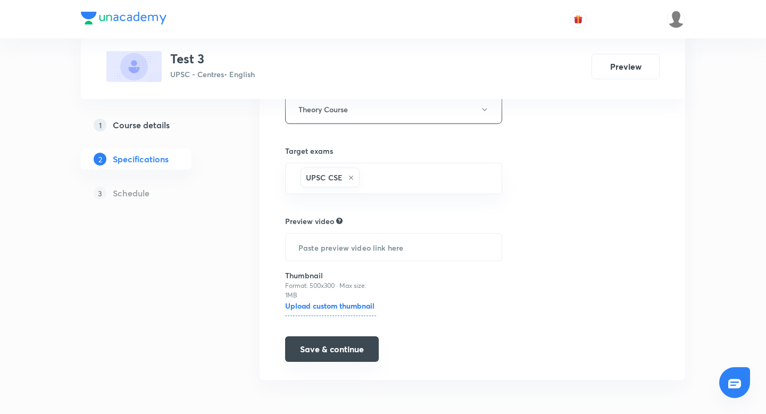
click at [357, 351] on button "Save & continue" at bounding box center [332, 349] width 94 height 26
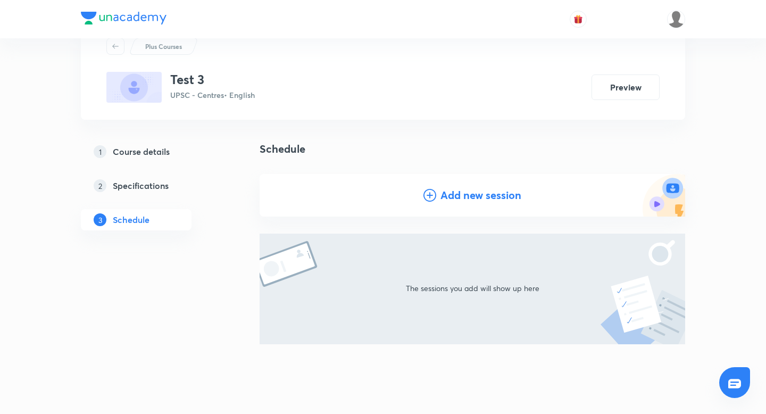
scroll to position [41, 0]
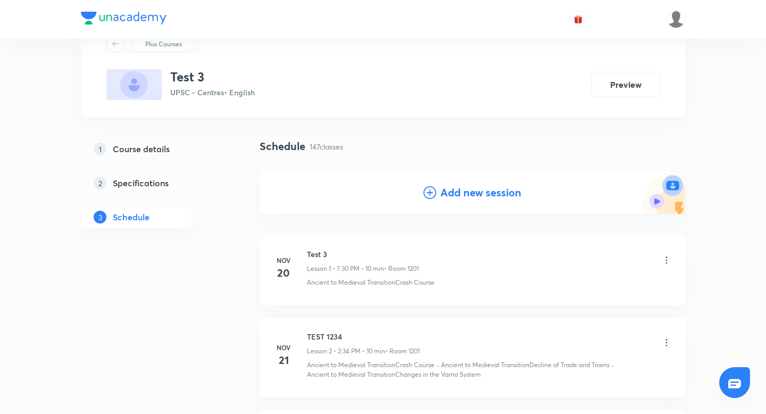
click at [130, 215] on h5 "Schedule" at bounding box center [131, 217] width 37 height 13
click at [142, 185] on h5 "Specifications" at bounding box center [141, 183] width 56 height 13
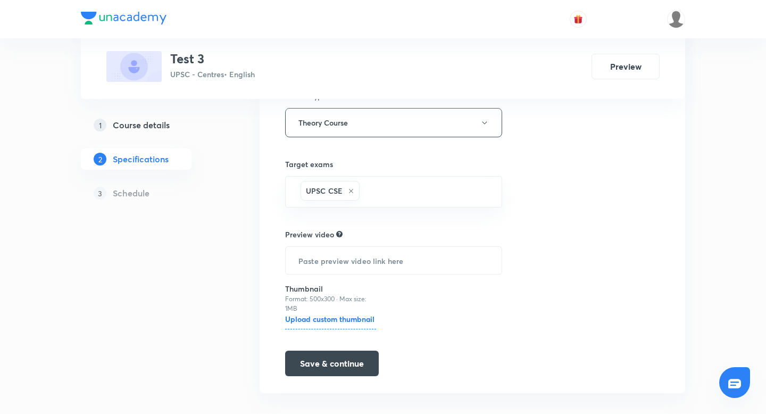
scroll to position [200, 0]
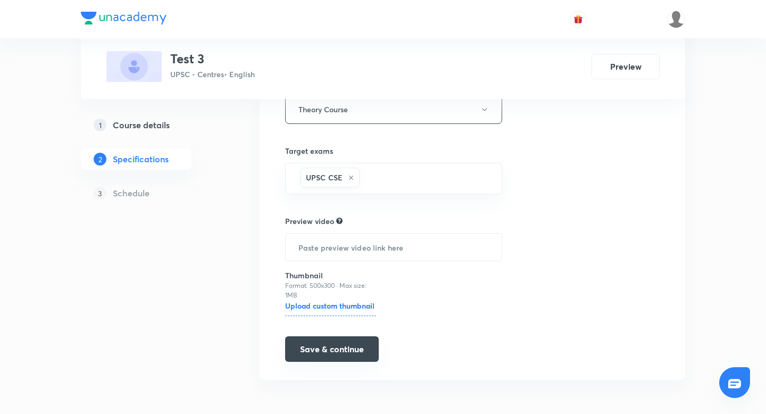
click at [320, 353] on button "Save & continue" at bounding box center [332, 349] width 94 height 26
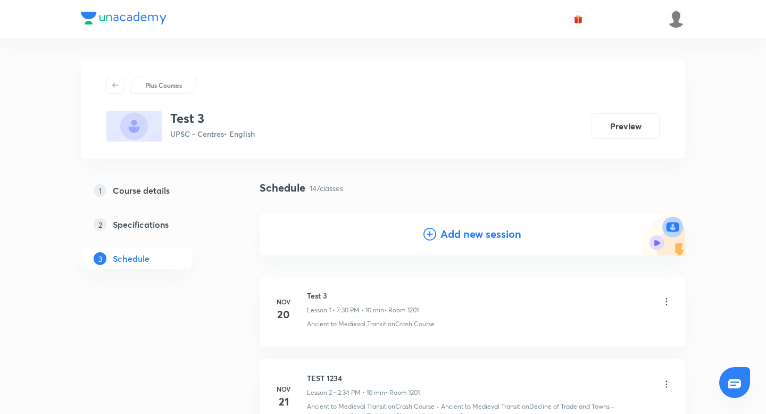
click at [152, 223] on h5 "Specifications" at bounding box center [141, 224] width 56 height 13
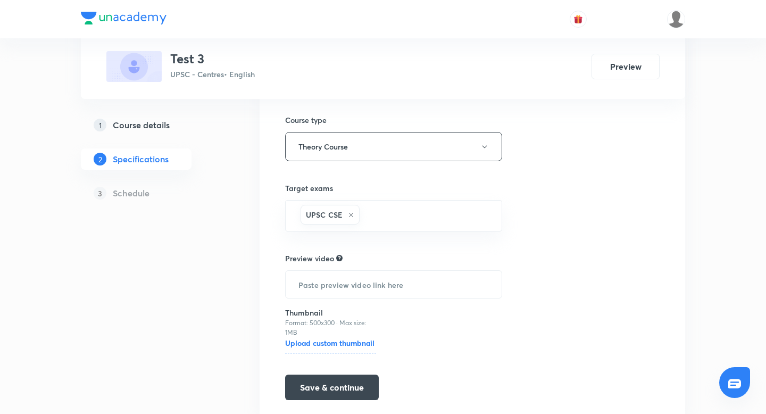
scroll to position [172, 0]
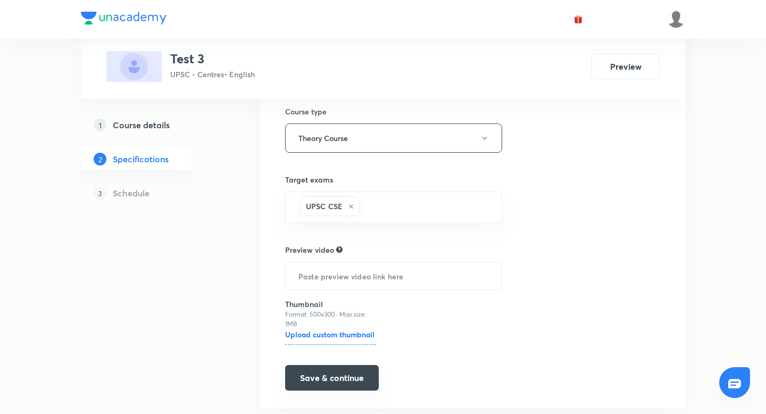
click at [294, 380] on button "Save & continue" at bounding box center [332, 378] width 94 height 26
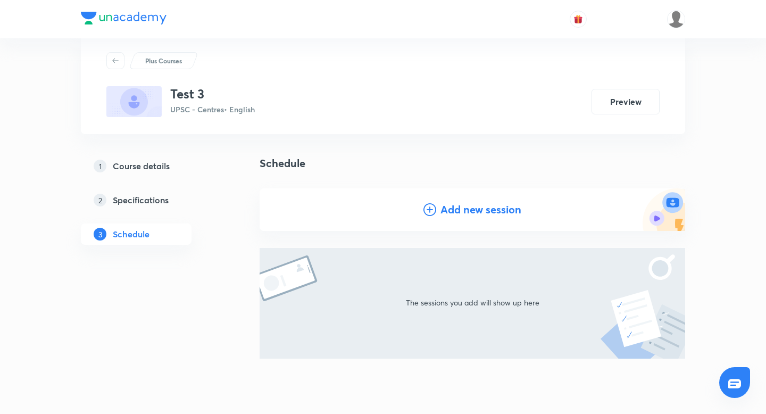
scroll to position [25, 0]
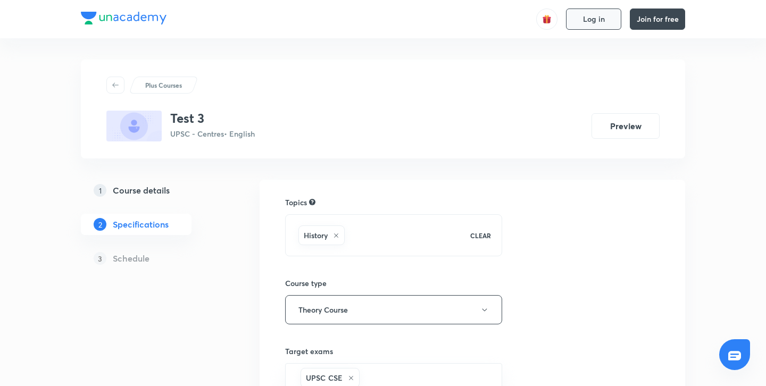
click at [587, 15] on span "Log in" at bounding box center [594, 19] width 22 height 9
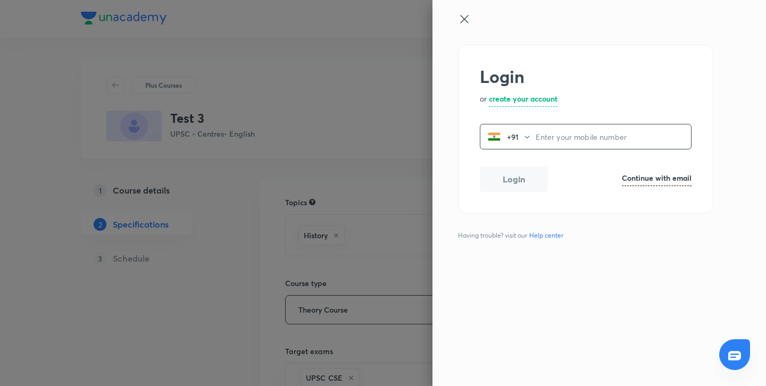
click at [547, 141] on input "tel" at bounding box center [612, 137] width 155 height 22
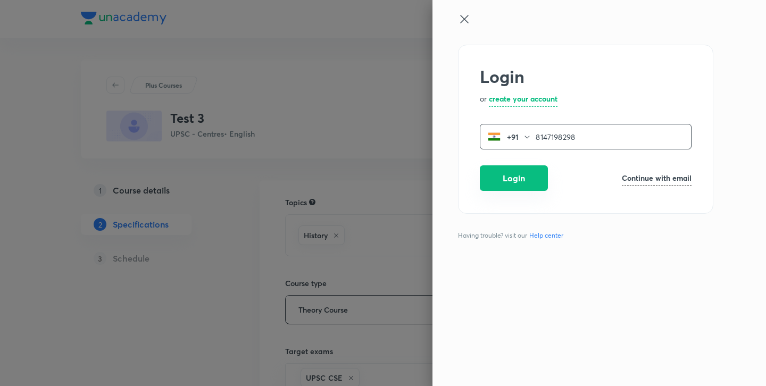
type input "8147198298"
click at [497, 182] on button "Login" at bounding box center [514, 178] width 68 height 26
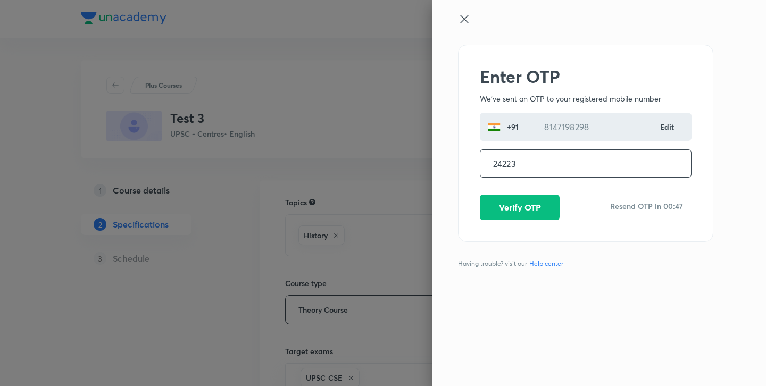
type input "242236"
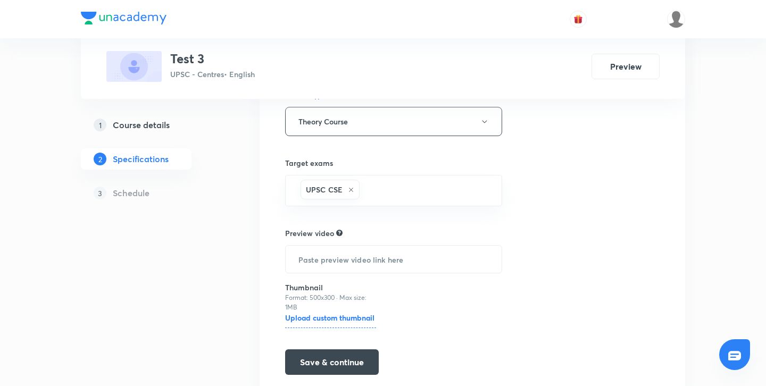
scroll to position [228, 0]
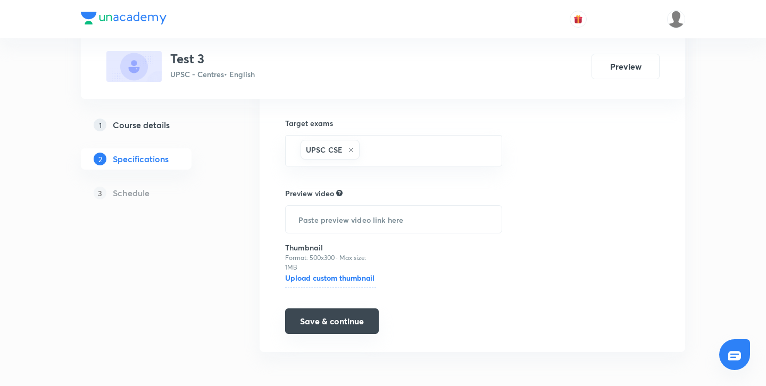
click at [338, 315] on button "Save & continue" at bounding box center [332, 321] width 94 height 26
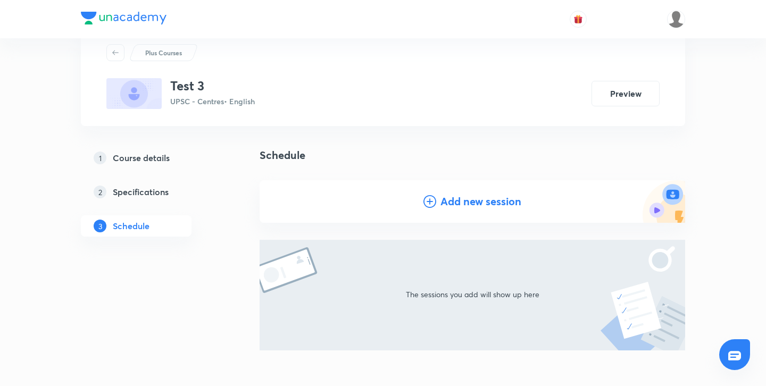
scroll to position [35, 0]
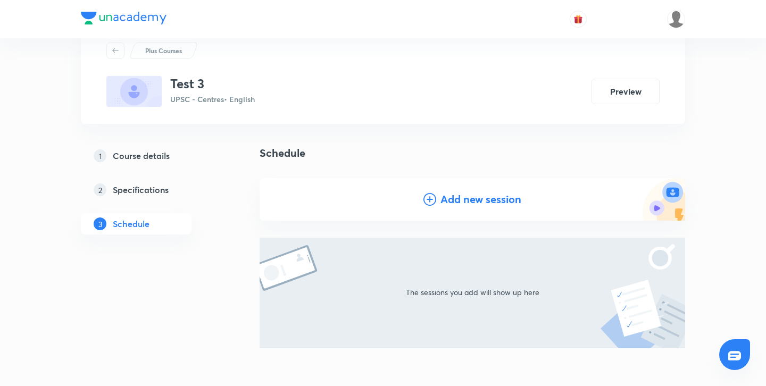
click at [474, 201] on h4 "Add new session" at bounding box center [480, 199] width 81 height 16
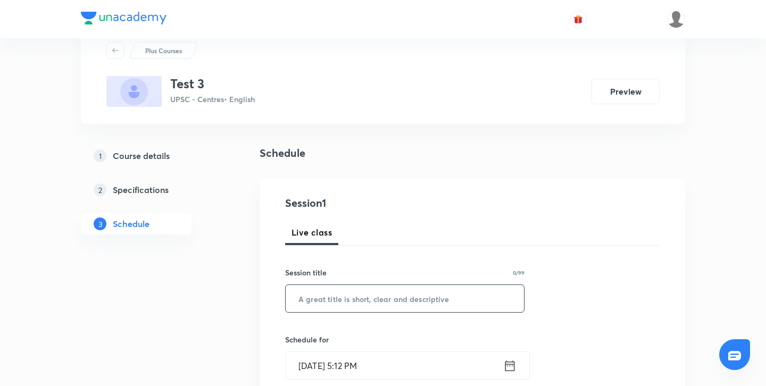
click at [329, 301] on input "text" at bounding box center [404, 298] width 238 height 27
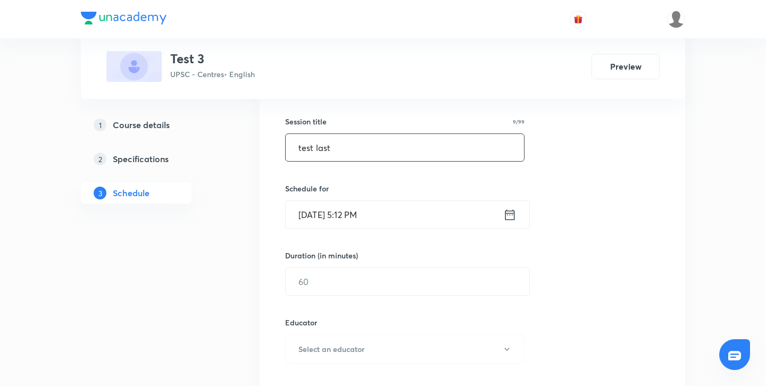
scroll to position [188, 0]
type input "test last"
click at [508, 213] on icon at bounding box center [509, 212] width 13 height 15
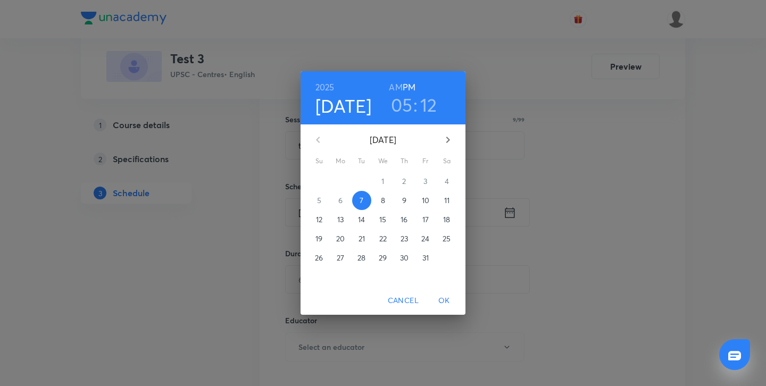
click at [424, 102] on h3 "12" at bounding box center [428, 105] width 17 height 22
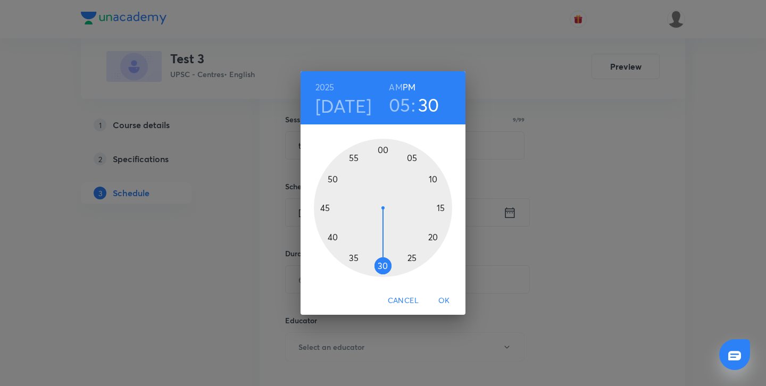
click at [384, 271] on div at bounding box center [383, 208] width 138 height 138
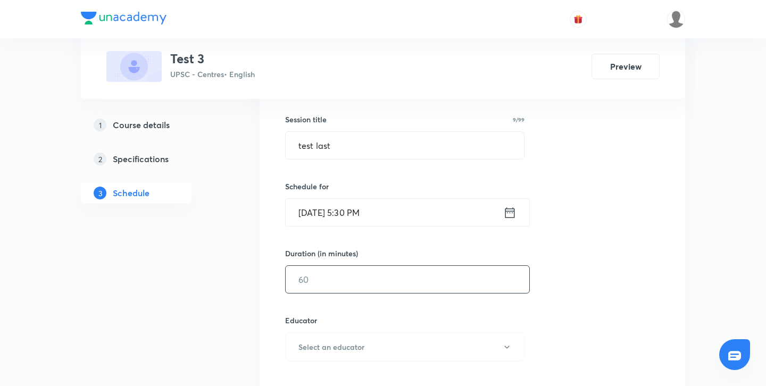
click at [406, 281] on input "text" at bounding box center [406, 279] width 243 height 27
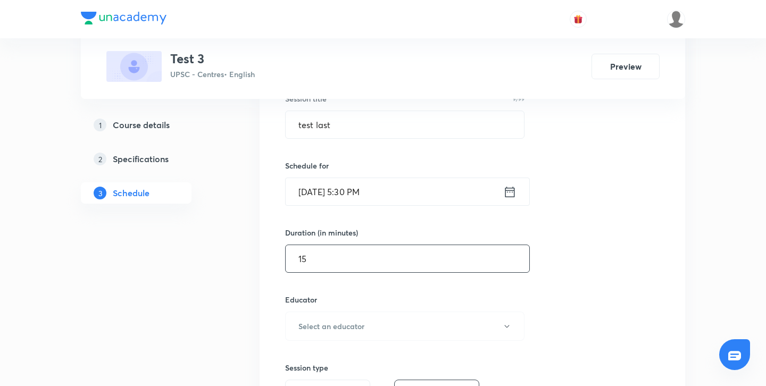
scroll to position [269, 0]
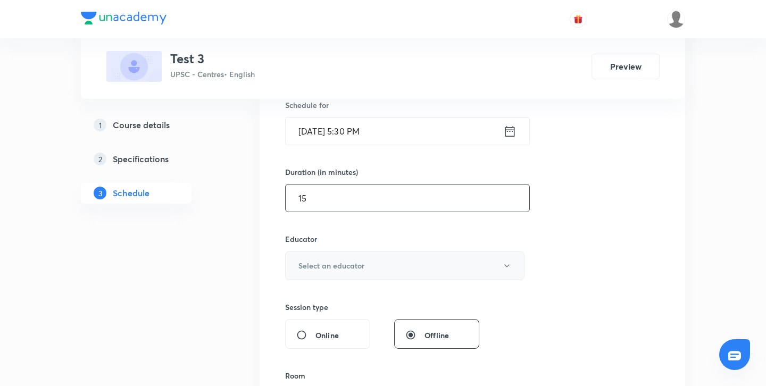
type input "15"
click at [395, 271] on button "Select an educator" at bounding box center [404, 265] width 239 height 29
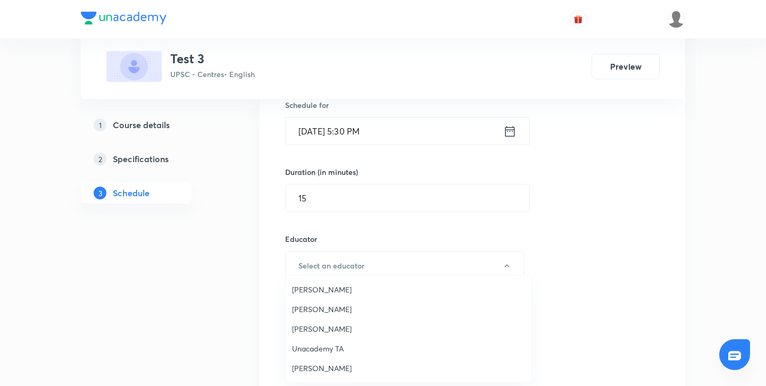
click at [319, 289] on span "[PERSON_NAME]" at bounding box center [408, 289] width 233 height 11
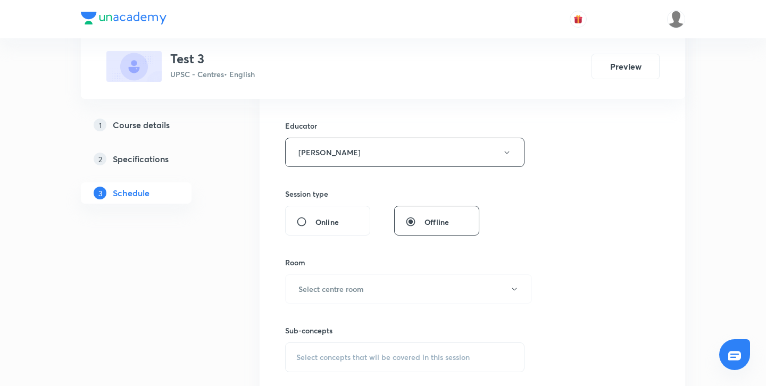
scroll to position [390, 0]
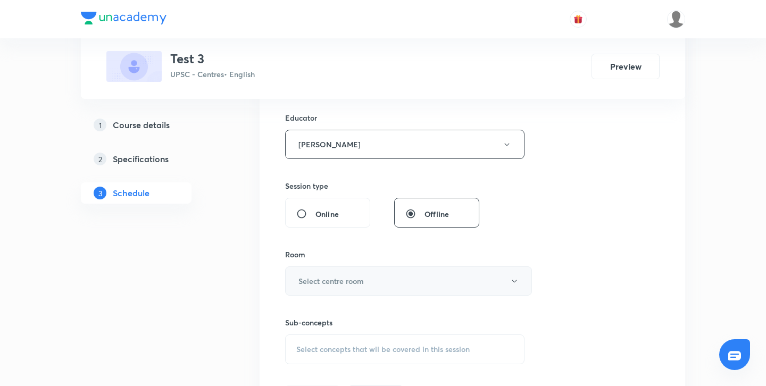
click at [355, 280] on h6 "Select centre room" at bounding box center [330, 280] width 65 height 11
click at [355, 308] on span "1201" at bounding box center [408, 309] width 233 height 11
click at [343, 341] on div "Select concepts that wil be covered in this session" at bounding box center [404, 349] width 239 height 30
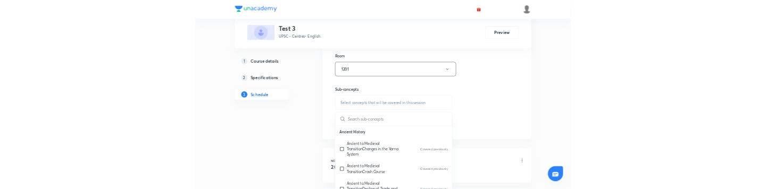
scroll to position [533, 0]
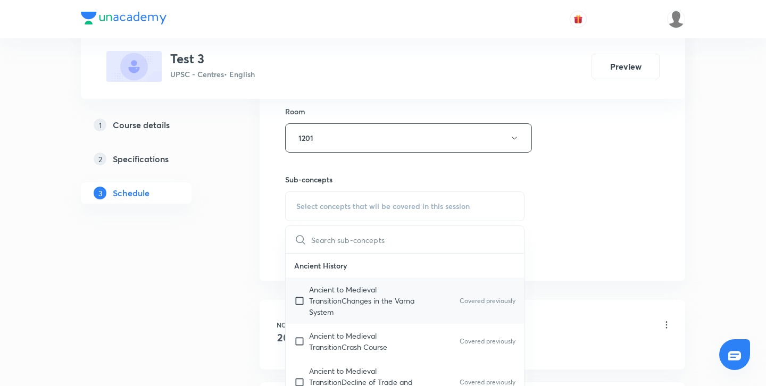
click at [301, 301] on input "checkbox" at bounding box center [301, 300] width 15 height 33
checkbox input "true"
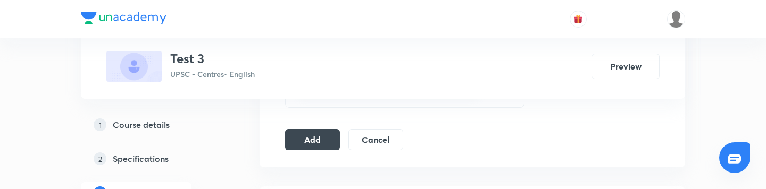
scroll to position [679, 0]
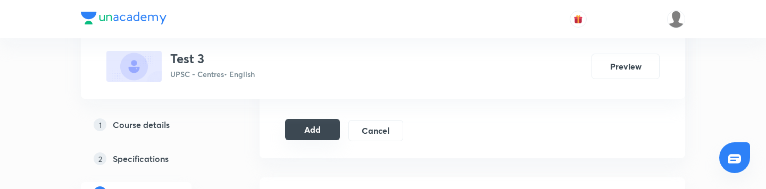
click at [308, 129] on button "Add" at bounding box center [312, 129] width 55 height 21
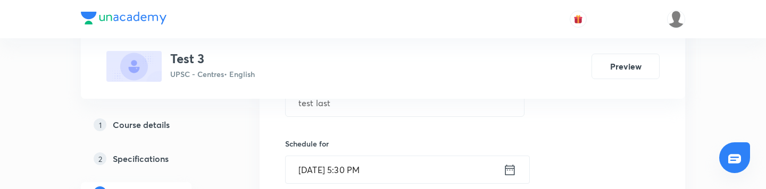
scroll to position [238, 0]
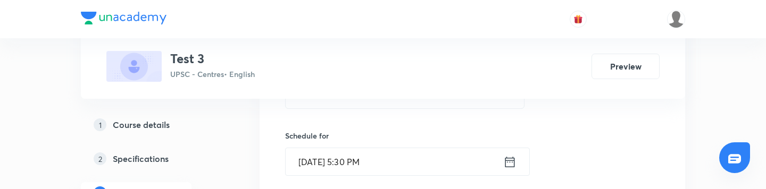
click at [508, 161] on icon at bounding box center [509, 162] width 13 height 15
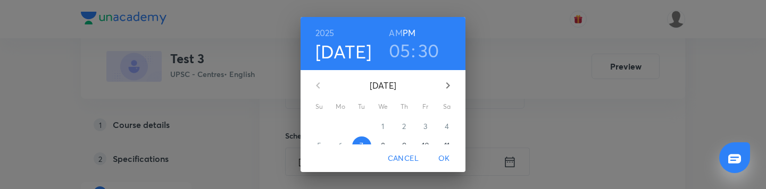
click at [424, 58] on h3 "30" at bounding box center [428, 50] width 21 height 22
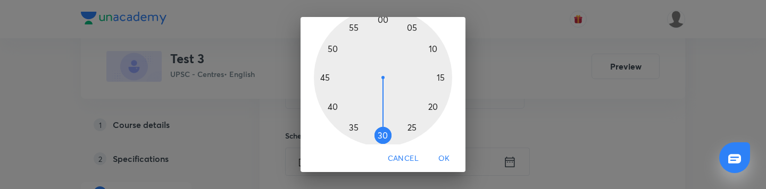
scroll to position [85, 0]
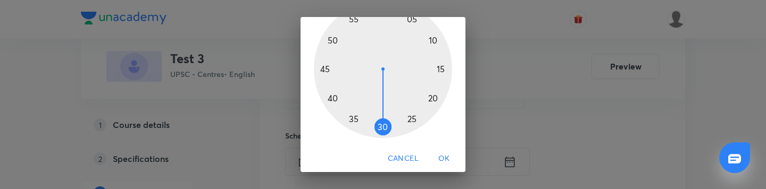
click at [356, 119] on div at bounding box center [383, 69] width 138 height 138
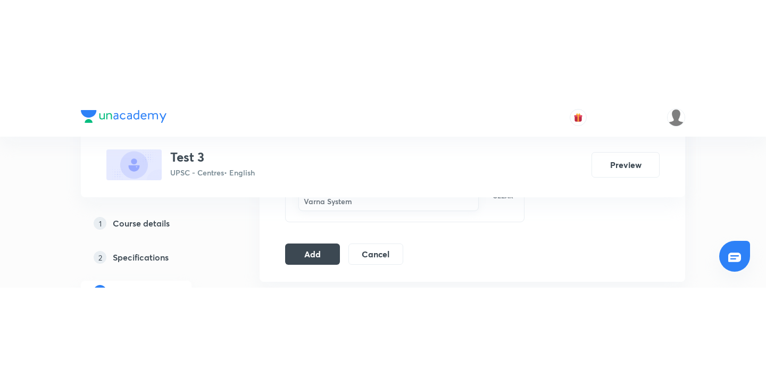
scroll to position [663, 0]
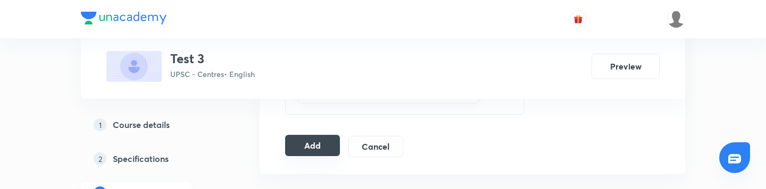
click at [320, 151] on button "Add" at bounding box center [312, 145] width 55 height 21
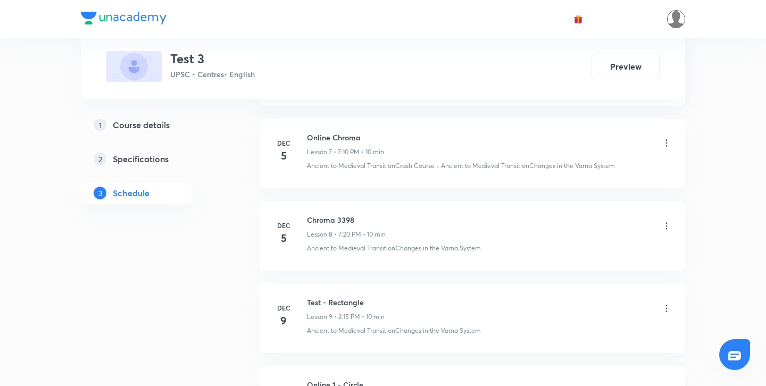
click at [674, 22] on img at bounding box center [676, 19] width 18 height 18
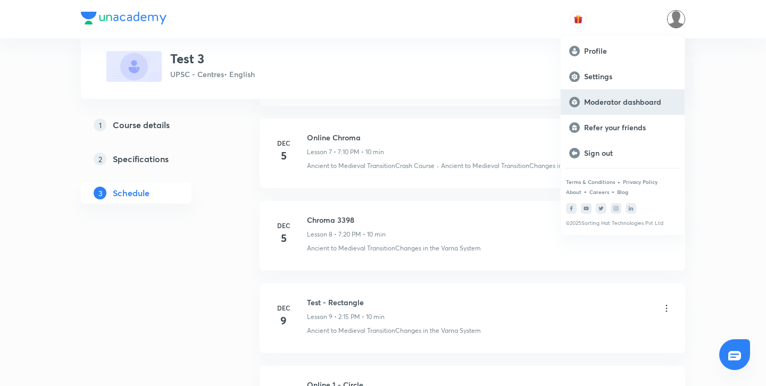
click at [622, 100] on p "Moderator dashboard" at bounding box center [630, 102] width 92 height 10
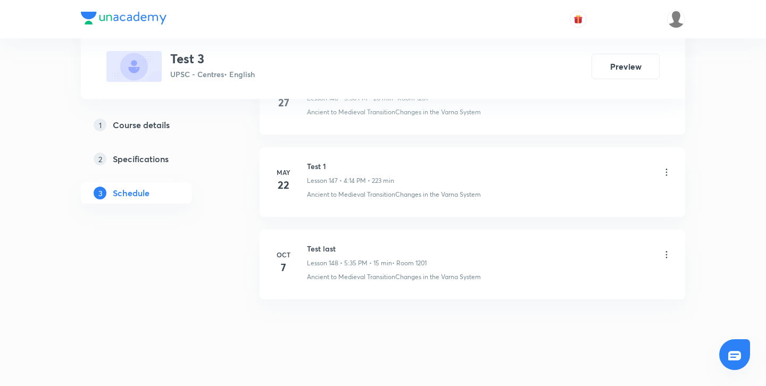
scroll to position [12382, 0]
click at [329, 246] on h6 "Test last" at bounding box center [367, 246] width 120 height 11
click at [666, 253] on icon at bounding box center [666, 252] width 11 height 11
click at [578, 278] on li "Edit" at bounding box center [613, 280] width 116 height 20
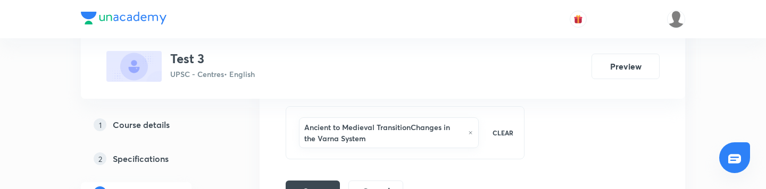
scroll to position [12953, 0]
click at [325, 182] on button "Save" at bounding box center [312, 189] width 54 height 21
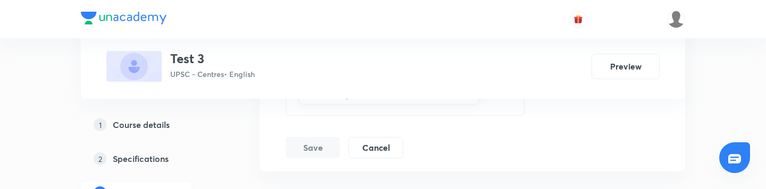
scroll to position [12999, 0]
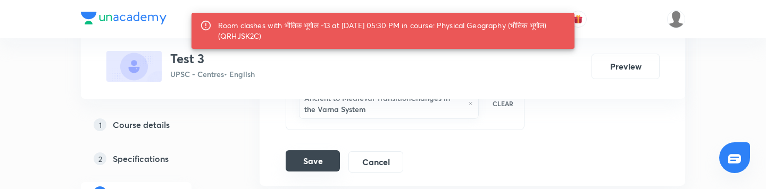
click at [317, 162] on button "Save" at bounding box center [312, 160] width 54 height 21
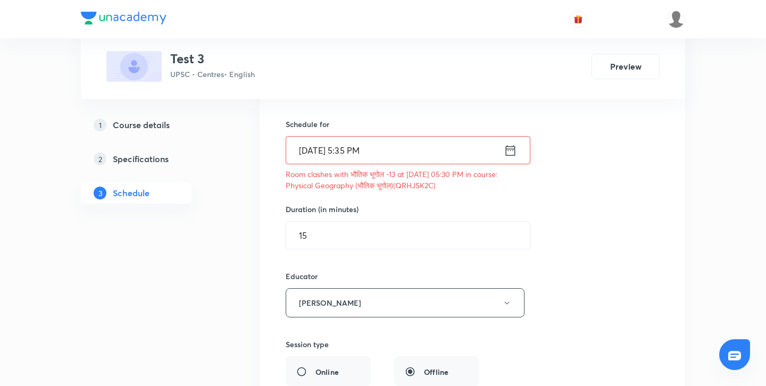
scroll to position [12579, 0]
click at [510, 153] on icon at bounding box center [509, 152] width 13 height 15
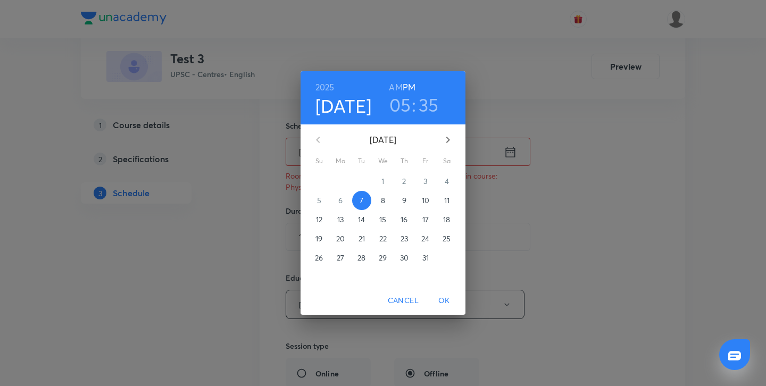
click at [429, 107] on h3 "35" at bounding box center [428, 105] width 20 height 22
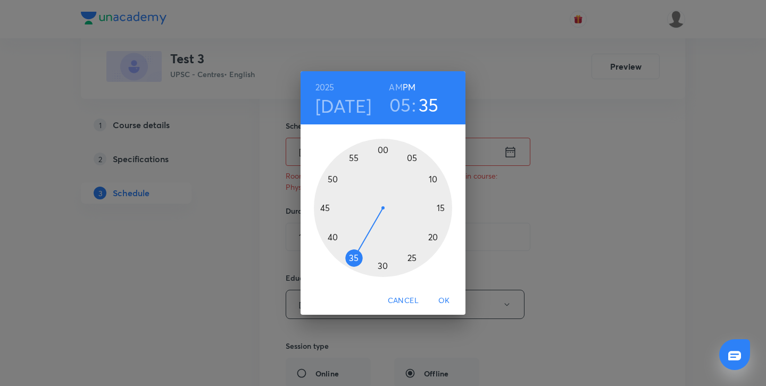
click at [379, 262] on div at bounding box center [383, 208] width 138 height 138
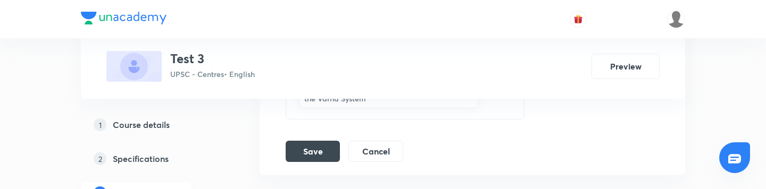
scroll to position [13028, 0]
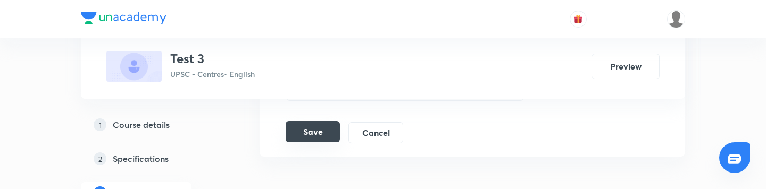
click at [317, 134] on button "Save" at bounding box center [312, 131] width 54 height 21
click at [325, 135] on button "Save" at bounding box center [312, 131] width 54 height 21
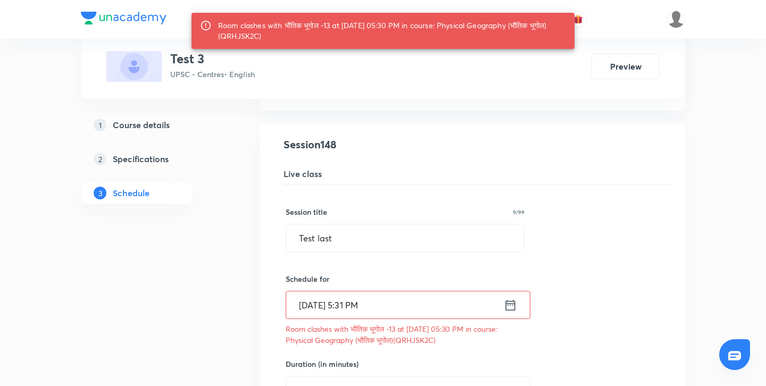
scroll to position [12427, 0]
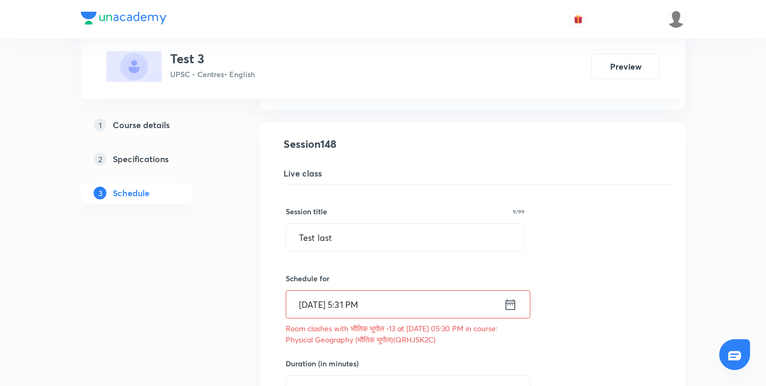
click at [155, 123] on h5 "Course details" at bounding box center [141, 125] width 57 height 13
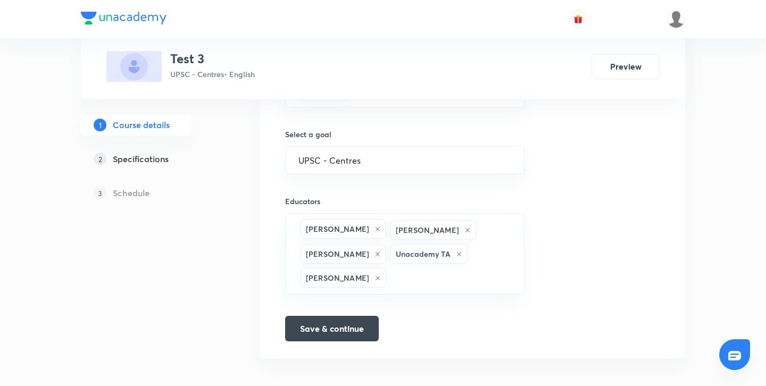
scroll to position [717, 0]
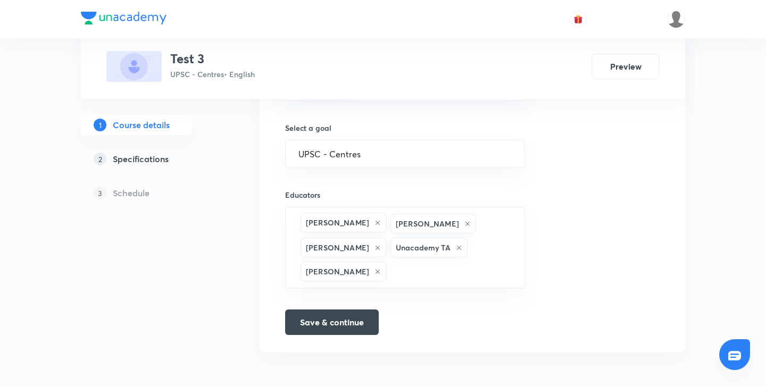
click at [158, 159] on h5 "Specifications" at bounding box center [141, 159] width 56 height 13
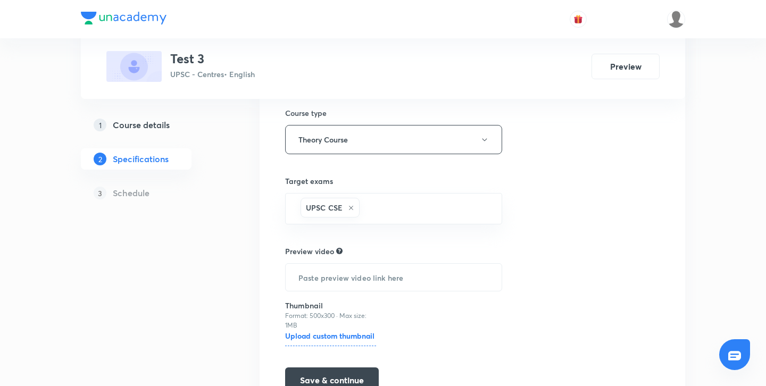
scroll to position [228, 0]
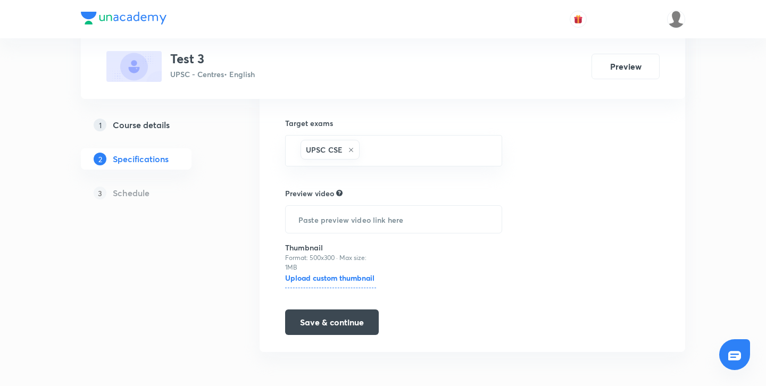
click at [125, 189] on h5 "Schedule" at bounding box center [131, 193] width 37 height 13
click at [330, 324] on button "Save & continue" at bounding box center [332, 321] width 94 height 26
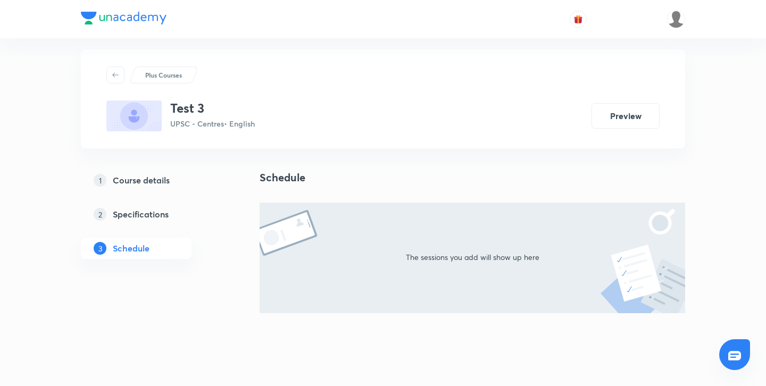
scroll to position [13, 0]
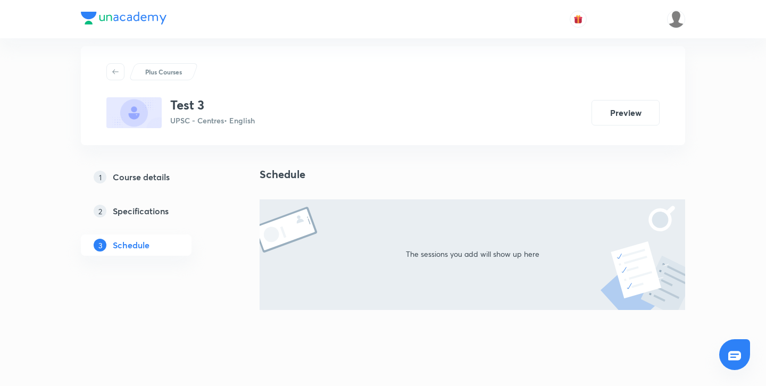
click at [396, 242] on div "The sessions you add will show up here" at bounding box center [471, 254] width 425 height 111
click at [282, 165] on div "Plus Courses Test 3 UPSC - Centres • English Preview 1 Course details 2 Specifi…" at bounding box center [383, 212] width 604 height 332
click at [157, 242] on div "3 Schedule" at bounding box center [136, 244] width 111 height 21
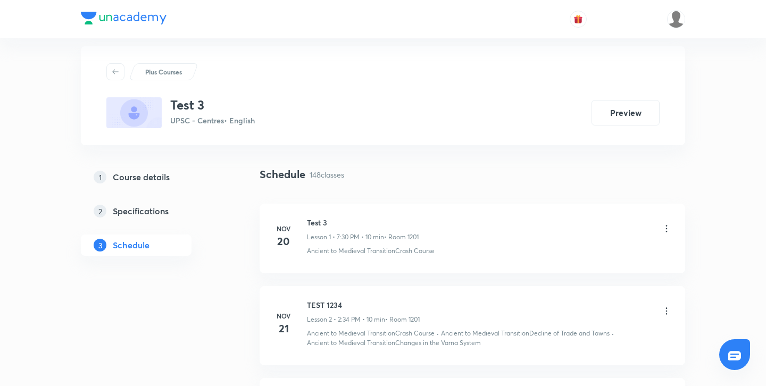
click at [326, 169] on p "148 classes" at bounding box center [326, 174] width 35 height 11
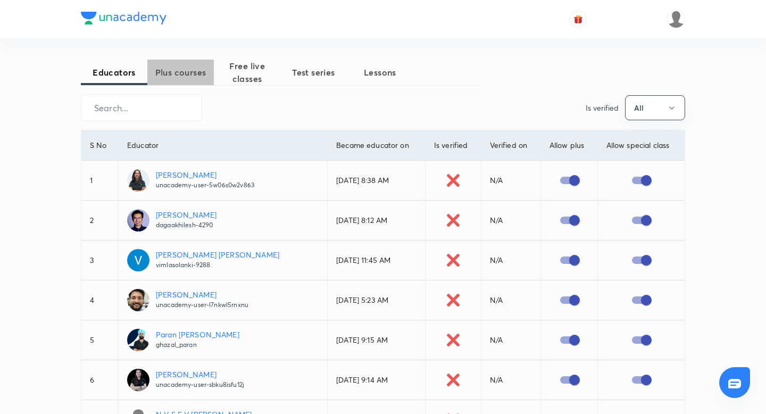
click at [196, 77] on span "Plus courses" at bounding box center [180, 72] width 66 height 13
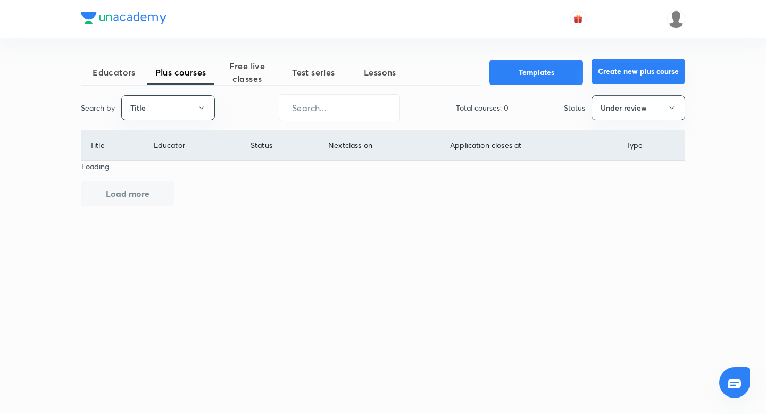
click at [615, 71] on button "Create new plus course" at bounding box center [638, 71] width 94 height 26
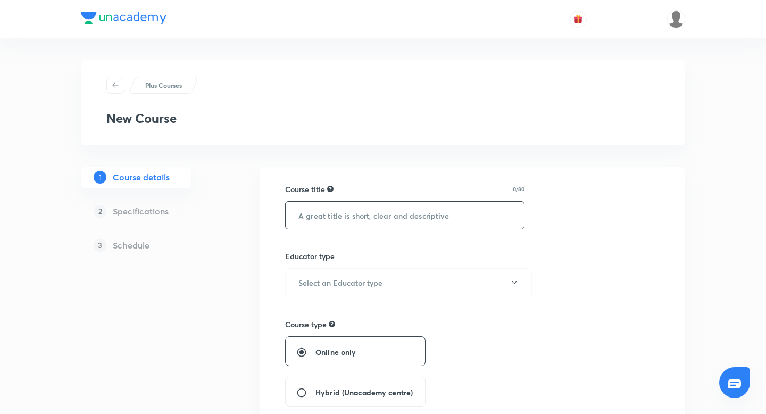
click at [449, 212] on input "text" at bounding box center [404, 214] width 238 height 27
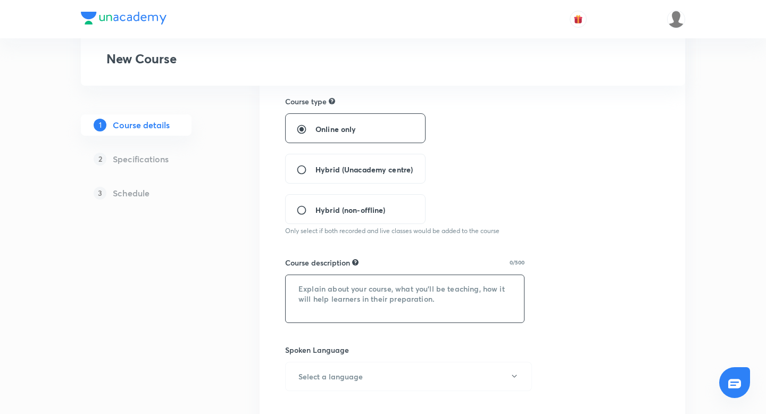
scroll to position [224, 0]
type input "test5"
click at [367, 313] on textarea at bounding box center [404, 296] width 238 height 47
type textarea "tes"
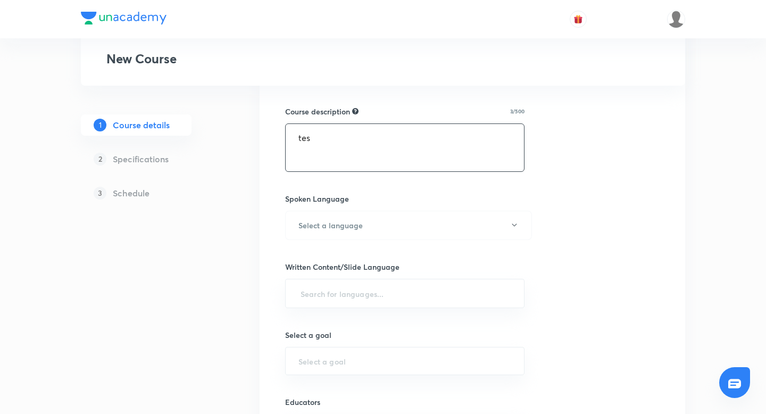
scroll to position [501, 0]
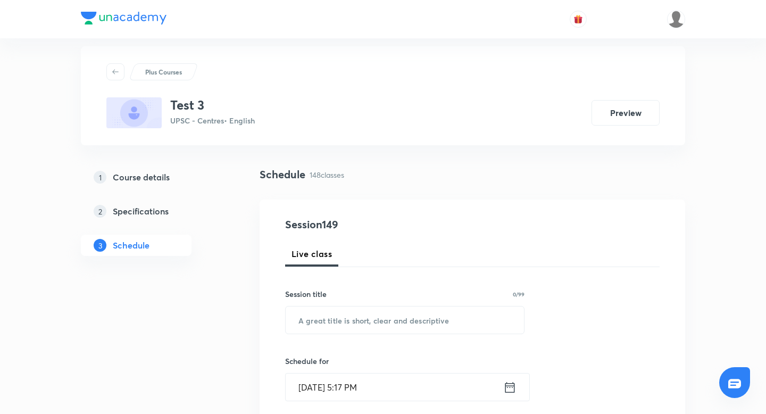
scroll to position [13, 0]
click at [347, 311] on input "text" at bounding box center [404, 319] width 238 height 27
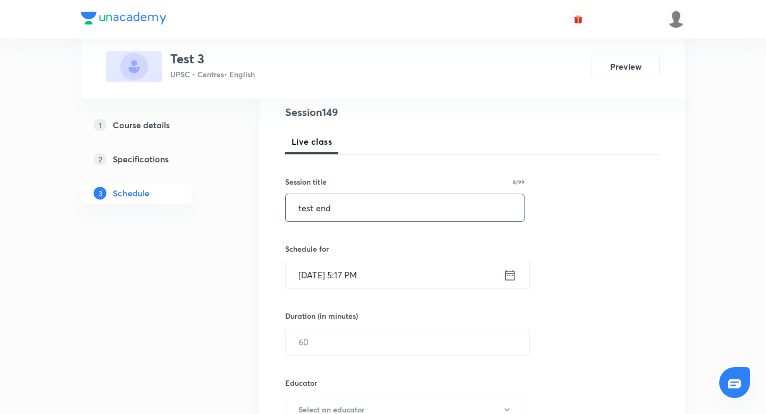
scroll to position [128, 0]
type input "test end"
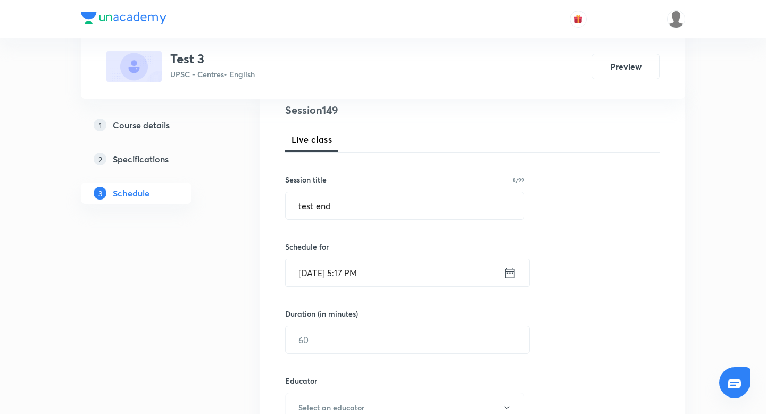
click at [508, 277] on icon at bounding box center [510, 272] width 10 height 11
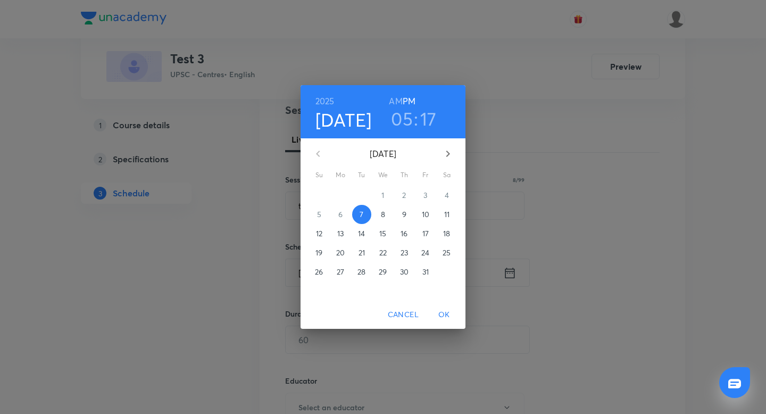
click at [430, 113] on h3 "17" at bounding box center [428, 118] width 16 height 22
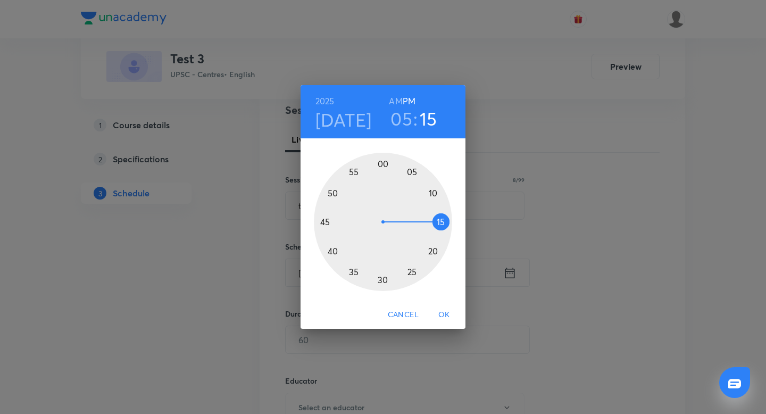
click at [439, 222] on div at bounding box center [383, 222] width 138 height 138
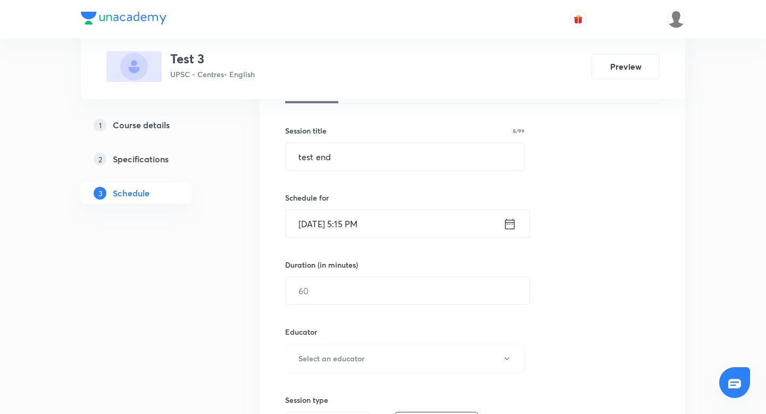
scroll to position [186, 0]
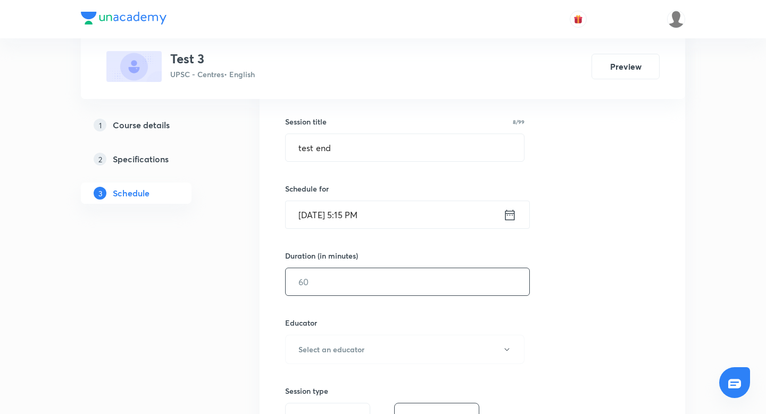
click at [382, 285] on input "text" at bounding box center [406, 281] width 243 height 27
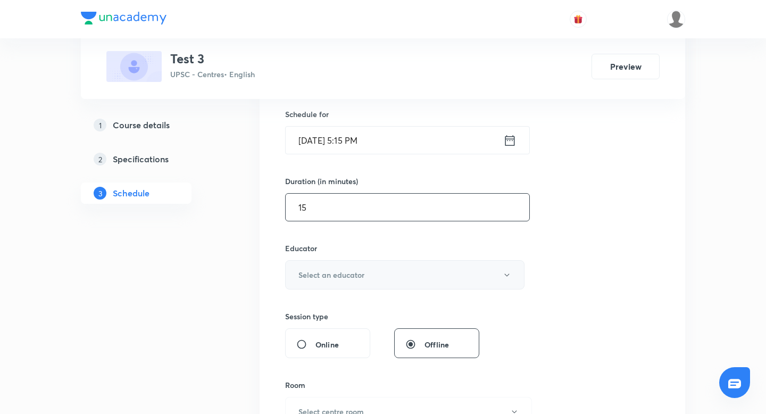
scroll to position [261, 0]
type input "15"
click at [323, 274] on h6 "Select an educator" at bounding box center [331, 273] width 66 height 11
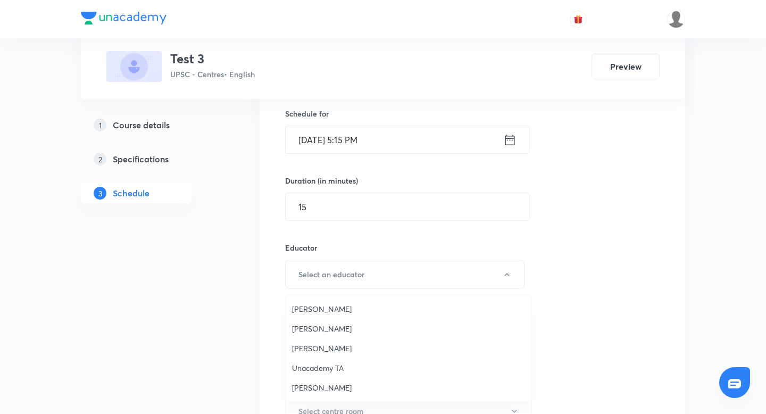
click at [326, 323] on span "[PERSON_NAME]" at bounding box center [408, 328] width 233 height 11
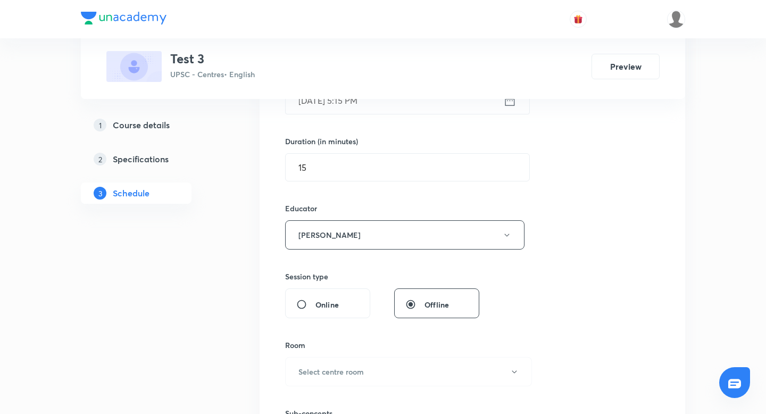
scroll to position [355, 0]
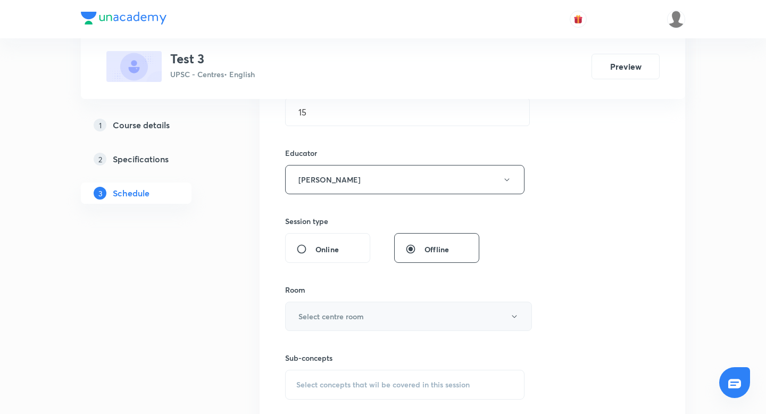
click at [351, 312] on h6 "Select centre room" at bounding box center [330, 315] width 65 height 11
click at [349, 333] on span "1201" at bounding box center [408, 336] width 233 height 11
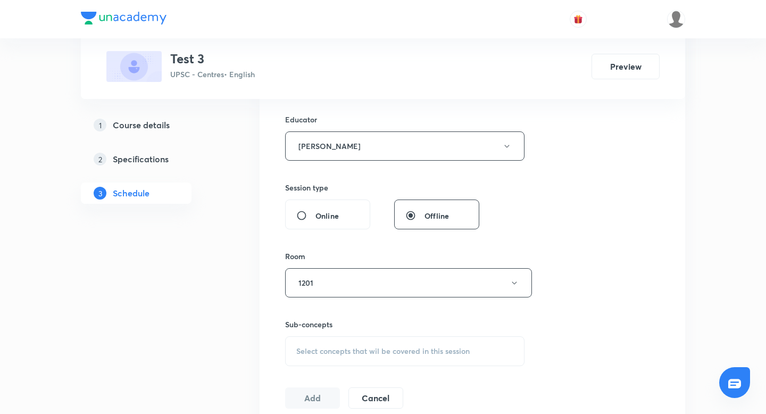
click at [339, 352] on span "Select concepts that wil be covered in this session" at bounding box center [382, 351] width 173 height 9
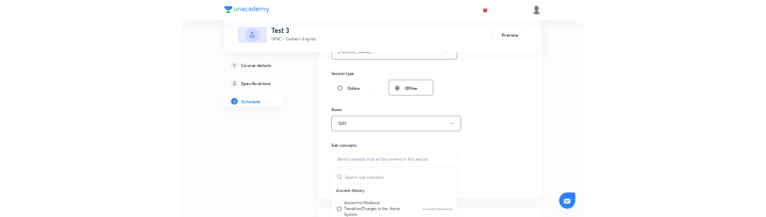
scroll to position [456, 0]
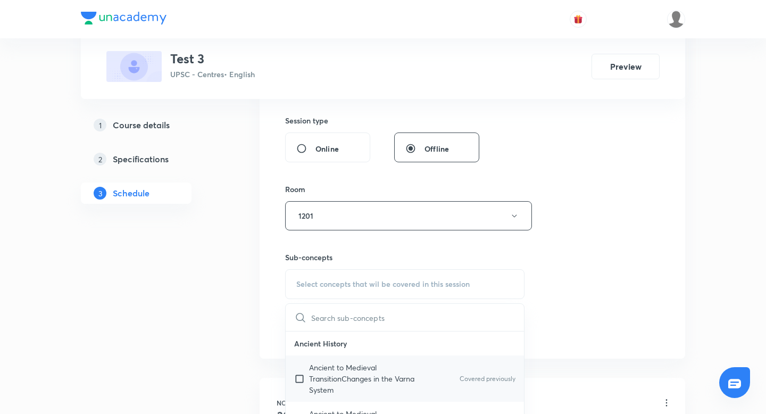
click at [300, 379] on input "checkbox" at bounding box center [301, 378] width 15 height 33
checkbox input "true"
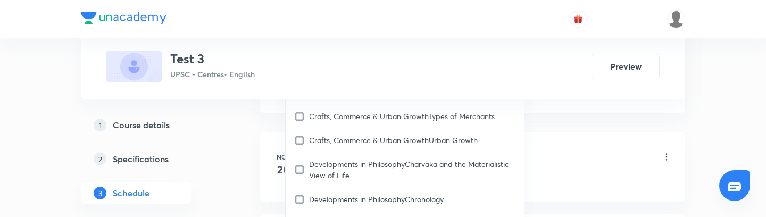
scroll to position [715, 0]
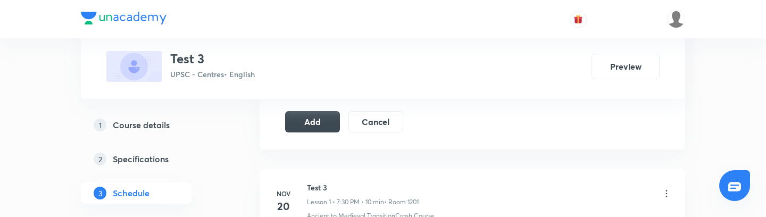
scroll to position [688, 0]
click at [332, 116] on button "Add" at bounding box center [312, 120] width 55 height 21
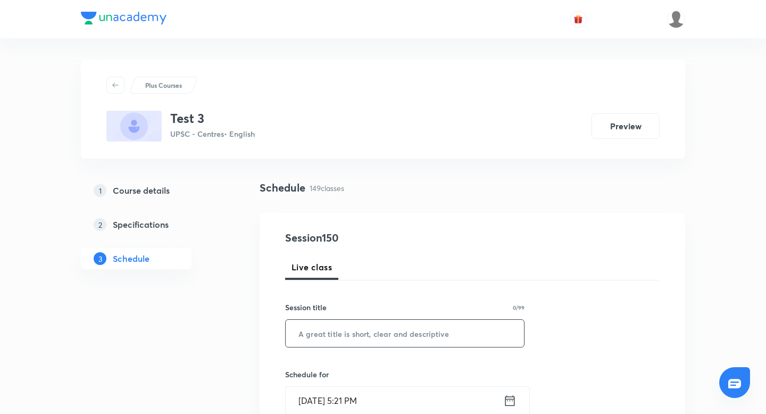
click at [367, 327] on input "text" at bounding box center [404, 333] width 238 height 27
type input "e"
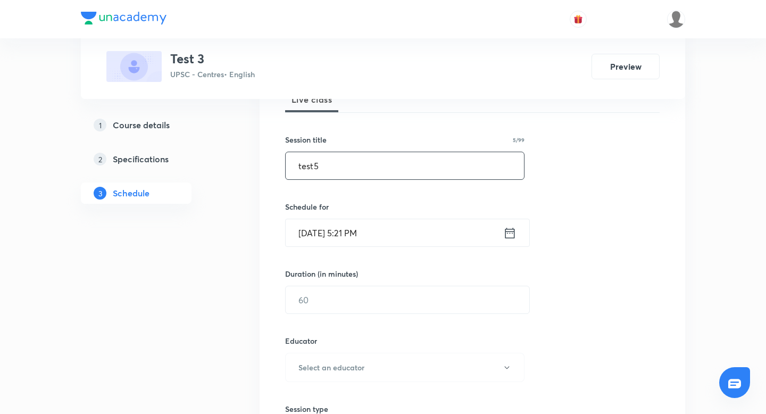
scroll to position [180, 0]
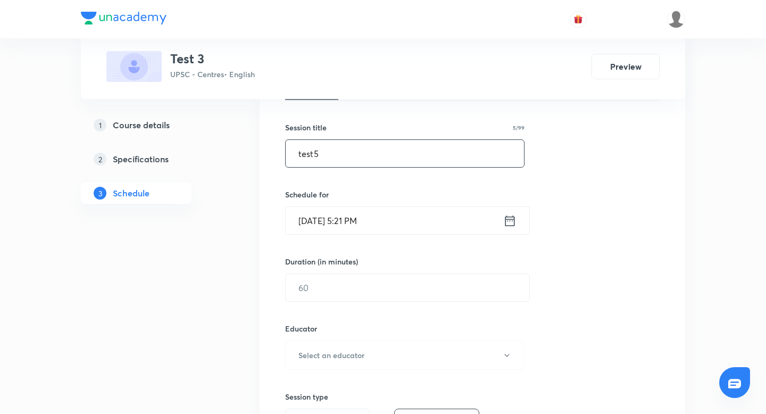
type input "test5"
click at [506, 220] on icon at bounding box center [509, 220] width 13 height 15
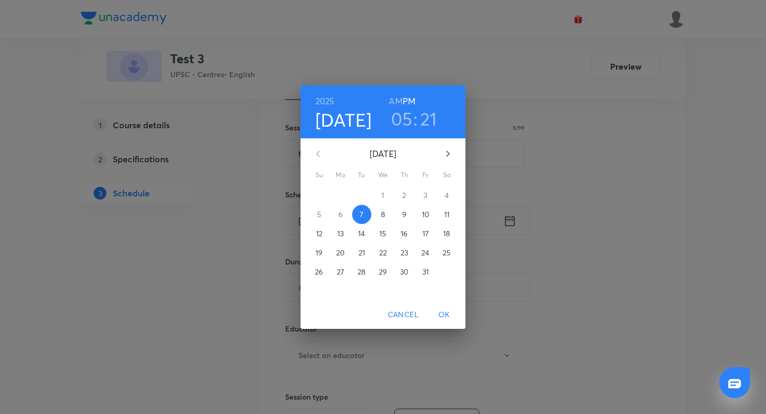
click at [421, 122] on h3 "21" at bounding box center [428, 118] width 17 height 22
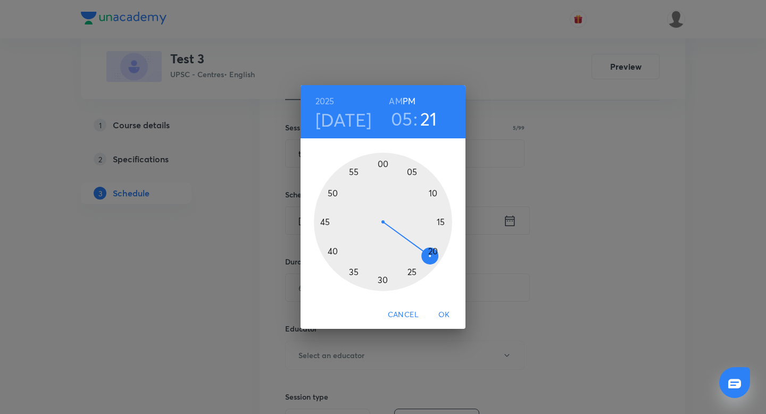
click at [375, 278] on div at bounding box center [383, 222] width 138 height 138
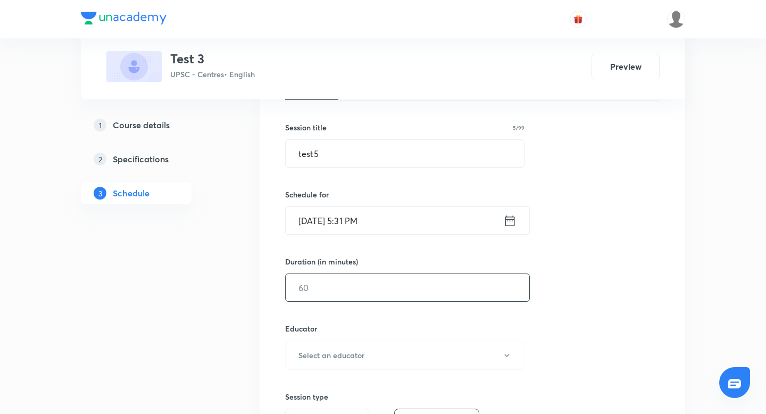
click at [362, 281] on input "text" at bounding box center [406, 287] width 243 height 27
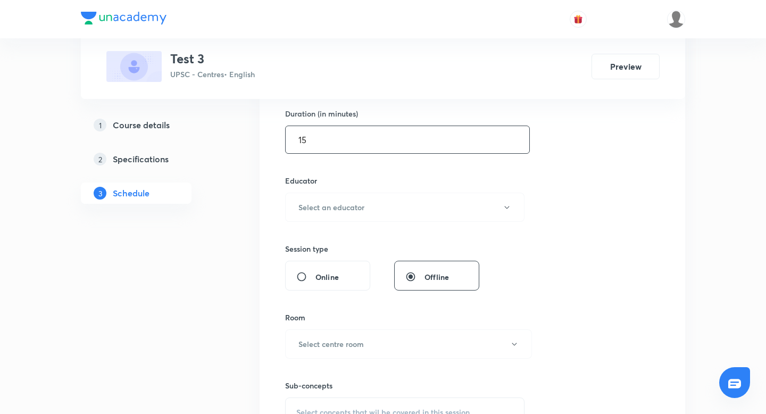
scroll to position [327, 0]
type input "15"
click at [397, 209] on button "Select an educator" at bounding box center [404, 207] width 239 height 29
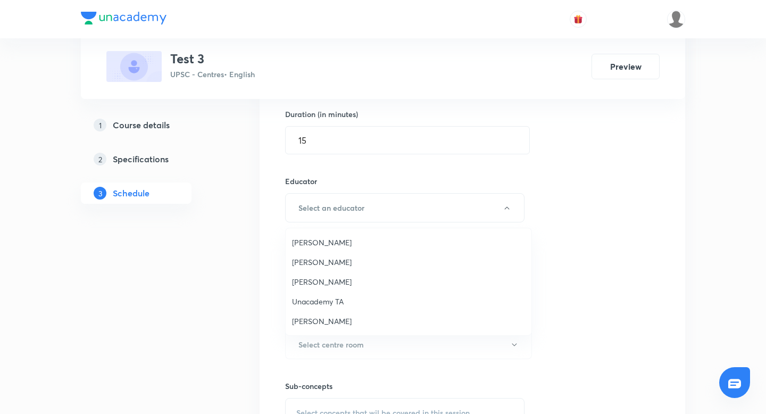
click at [322, 263] on span "[PERSON_NAME]" at bounding box center [408, 261] width 233 height 11
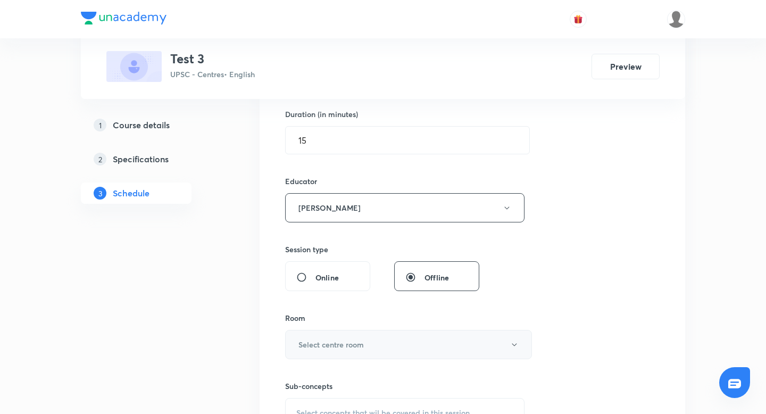
click at [339, 342] on h6 "Select centre room" at bounding box center [330, 344] width 65 height 11
click at [309, 343] on li "1201" at bounding box center [408, 337] width 246 height 20
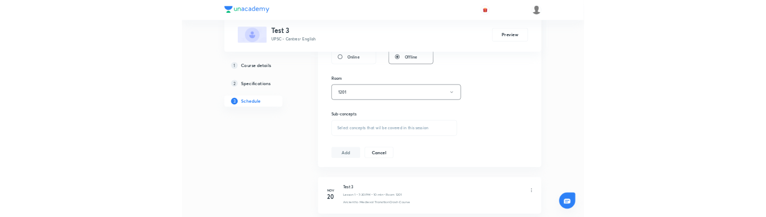
scroll to position [504, 0]
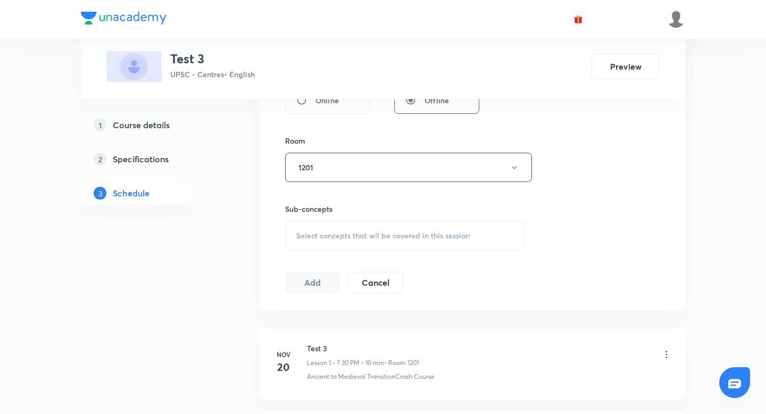
click at [341, 222] on div "Select concepts that wil be covered in this session" at bounding box center [404, 236] width 239 height 30
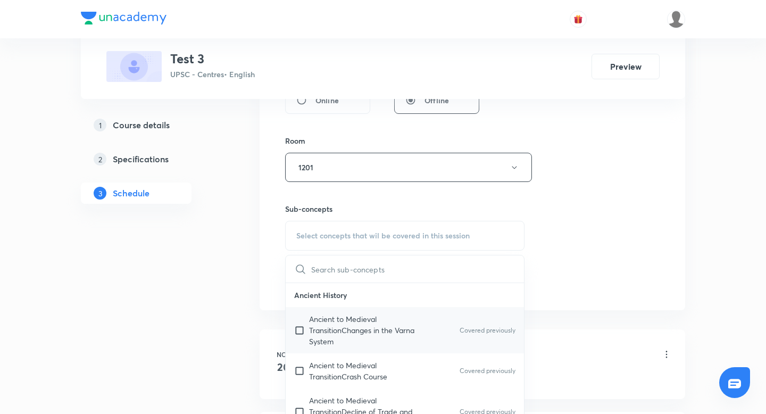
click at [300, 330] on input "checkbox" at bounding box center [301, 329] width 15 height 33
checkbox input "true"
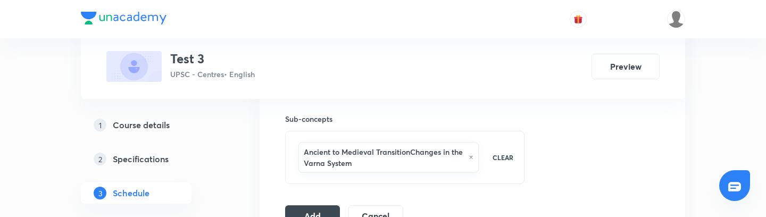
scroll to position [594, 0]
click at [308, 207] on button "Add" at bounding box center [312, 214] width 55 height 21
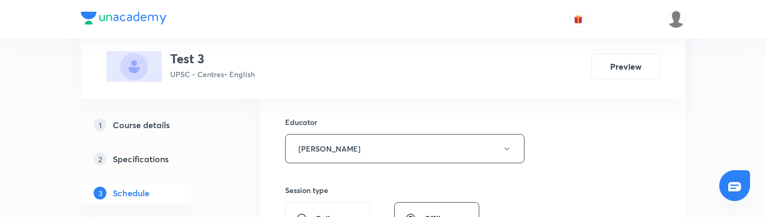
scroll to position [376, 0]
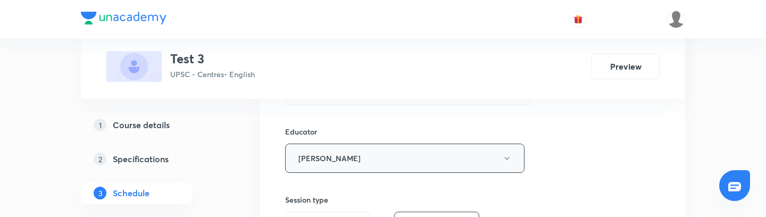
click at [350, 163] on button "[PERSON_NAME]" at bounding box center [404, 158] width 239 height 29
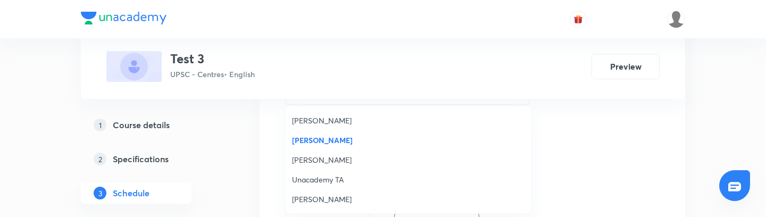
click at [323, 124] on span "[PERSON_NAME]" at bounding box center [408, 120] width 233 height 11
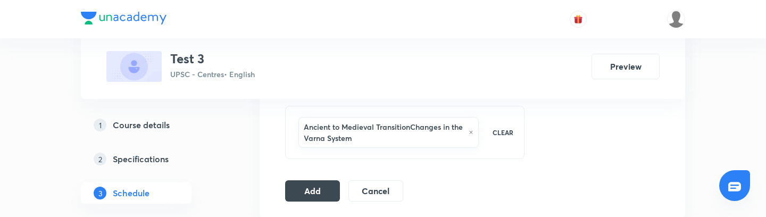
scroll to position [620, 0]
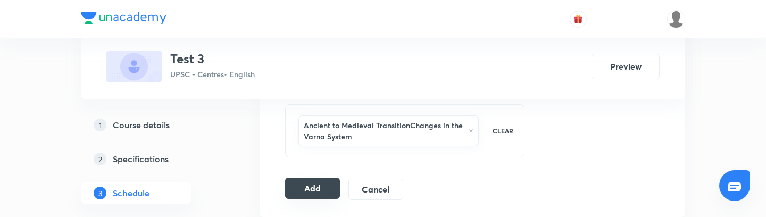
click at [332, 185] on button "Add" at bounding box center [312, 188] width 55 height 21
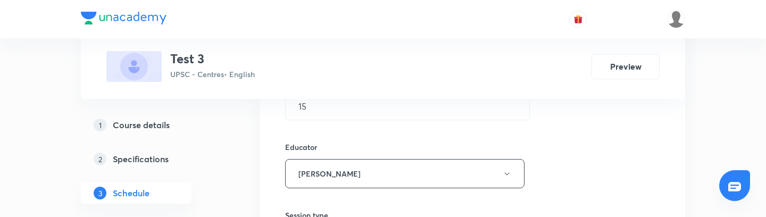
scroll to position [362, 0]
click at [383, 168] on button "[PERSON_NAME]" at bounding box center [404, 172] width 239 height 29
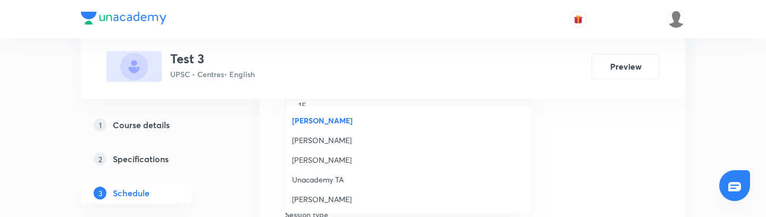
click at [323, 198] on span "[PERSON_NAME]" at bounding box center [408, 199] width 233 height 11
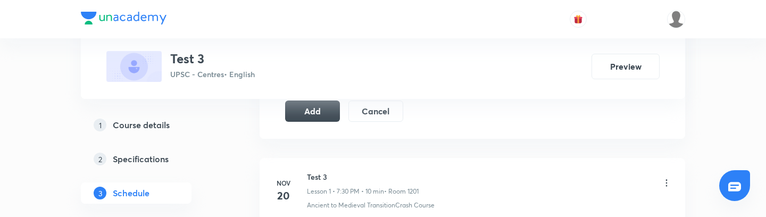
scroll to position [680, 0]
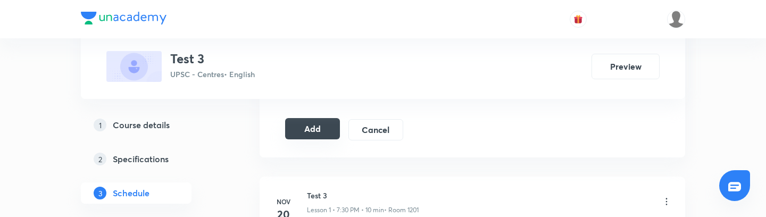
click at [312, 128] on button "Add" at bounding box center [312, 128] width 55 height 21
click at [674, 21] on img at bounding box center [676, 19] width 18 height 18
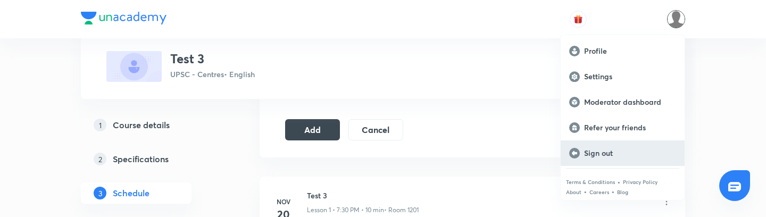
click at [617, 148] on p "Sign out" at bounding box center [630, 153] width 92 height 10
